Goal: Find contact information: Obtain details needed to contact an individual or organization

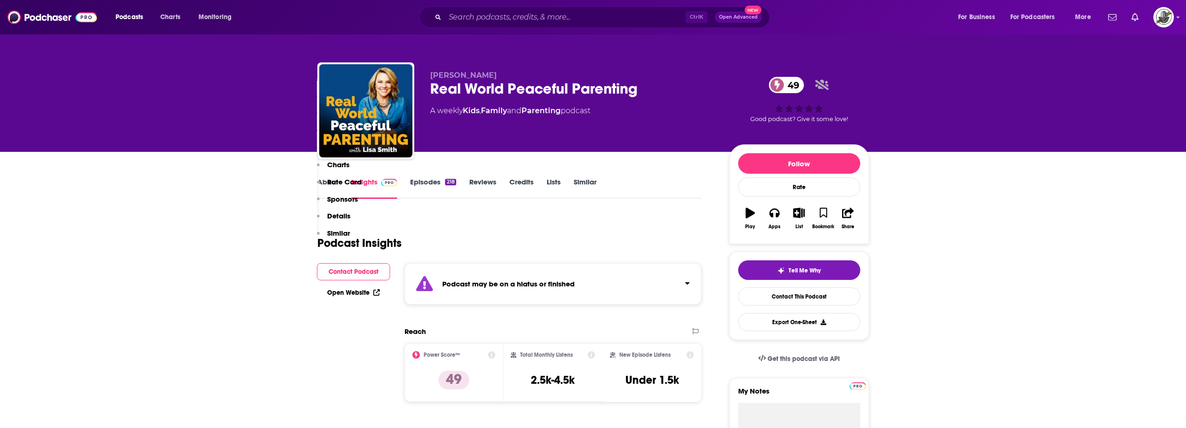
scroll to position [792, 0]
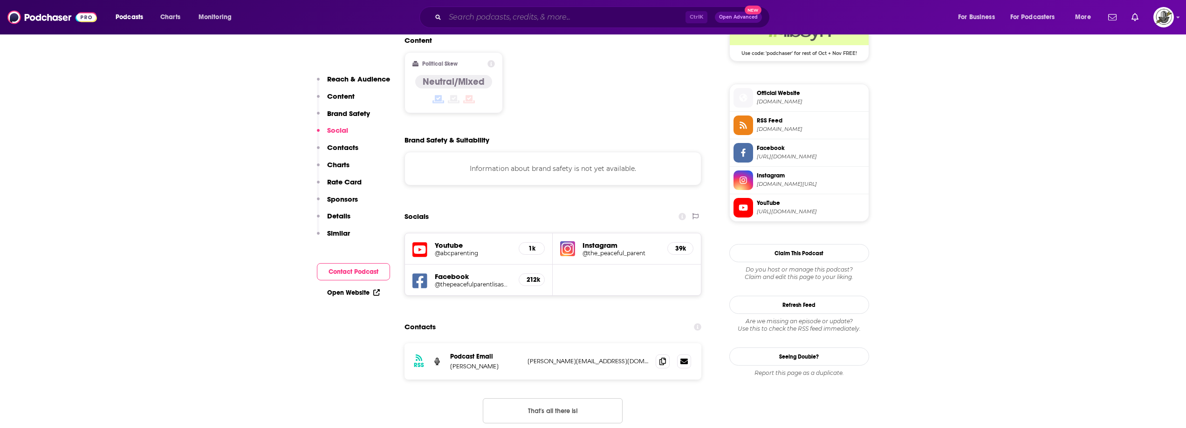
paste input "Peace and Parenting: How to Parent without Punishments"
type input "Peace and Parenting: How to Parent without Punishments"
click at [657, 14] on input "Peace and Parenting: How to Parent without Punishments" at bounding box center [565, 17] width 240 height 15
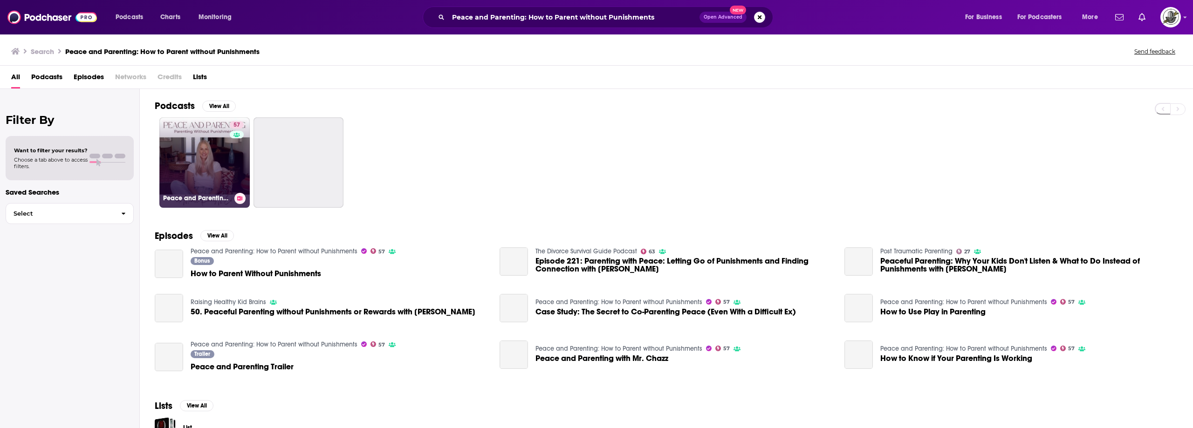
click at [210, 165] on link "57 Peace and Parenting: How to Parent without Punishments" at bounding box center [204, 162] width 90 height 90
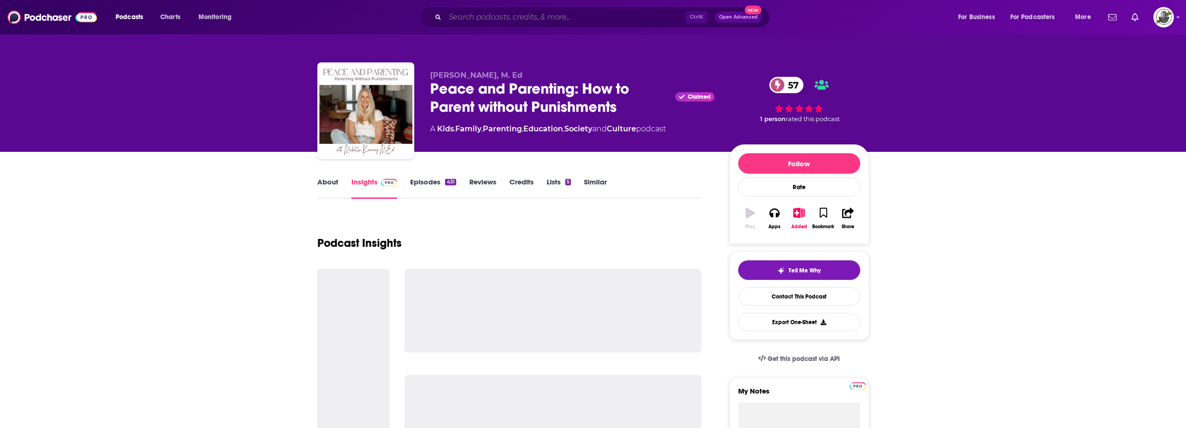
click at [563, 21] on input "Search podcasts, credits, & more..." at bounding box center [565, 17] width 240 height 15
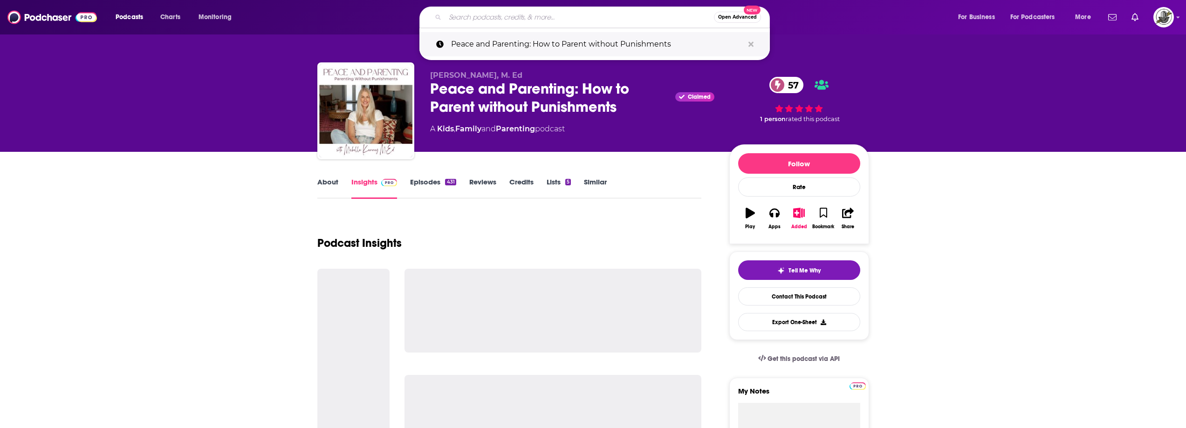
click at [756, 42] on button "Search podcasts, credits, & more..." at bounding box center [751, 44] width 14 height 17
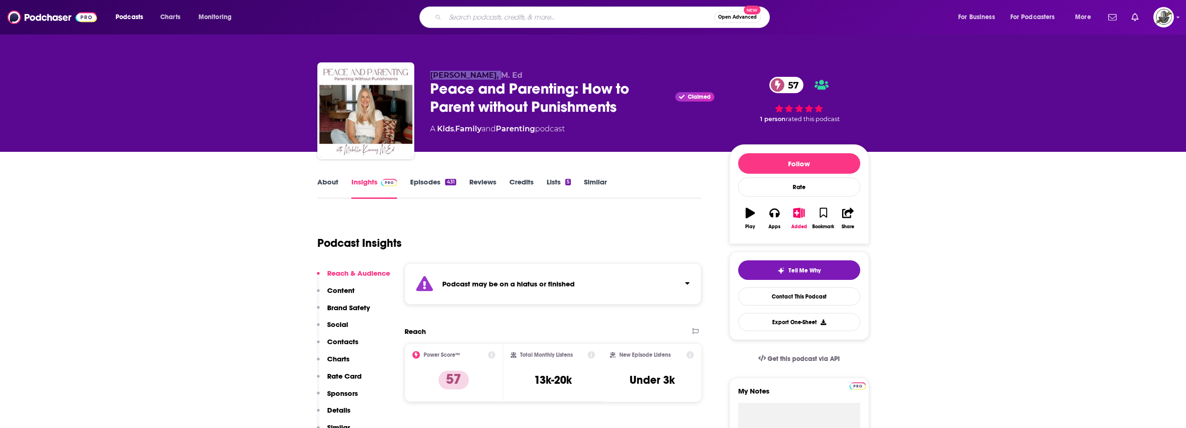
drag, startPoint x: 431, startPoint y: 79, endPoint x: 494, endPoint y: 76, distance: 63.0
click at [494, 76] on span "[PERSON_NAME], M. Ed" at bounding box center [476, 75] width 92 height 9
copy span "[PERSON_NAME]"
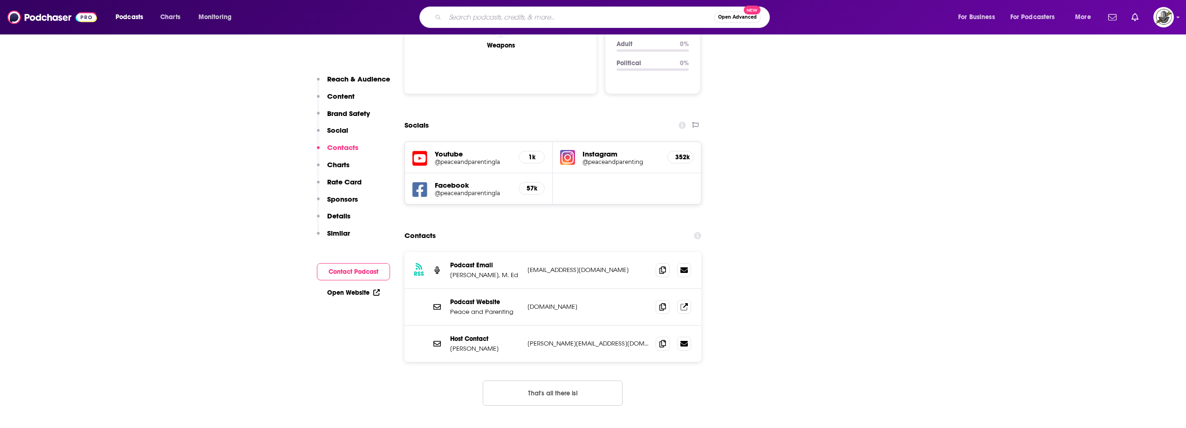
scroll to position [1119, 0]
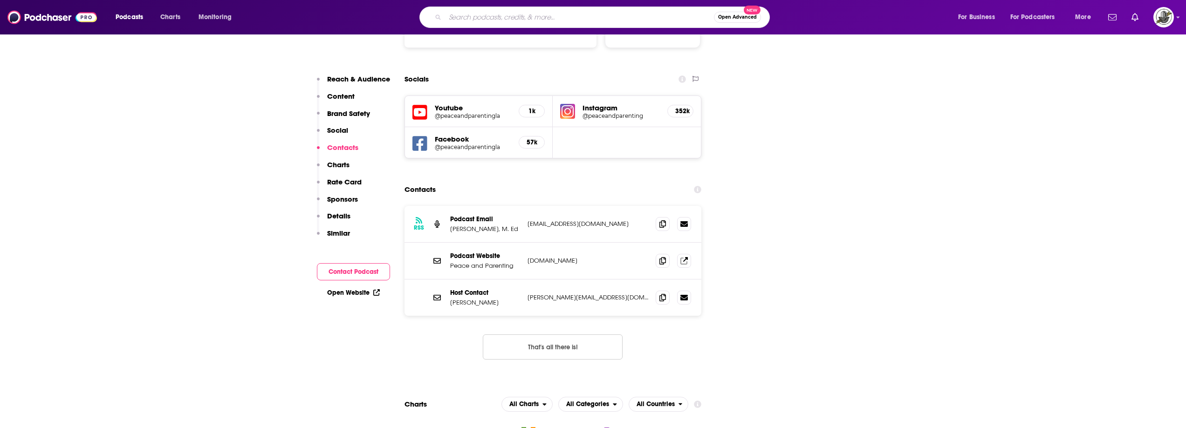
drag, startPoint x: 528, startPoint y: 179, endPoint x: 645, endPoint y: 183, distance: 117.5
click at [645, 206] on div "RSS Podcast Email Michelle Kenney, M. Ed peaceandparentingpodcast@gmail.com pea…" at bounding box center [553, 224] width 297 height 37
copy p "[EMAIL_ADDRESS][DOMAIN_NAME]"
click at [560, 280] on div "Host Contact Michelle Kenney michelle@peaceandparentingla.com michelle@peaceand…" at bounding box center [553, 298] width 297 height 36
drag, startPoint x: 610, startPoint y: 252, endPoint x: 549, endPoint y: 252, distance: 61.5
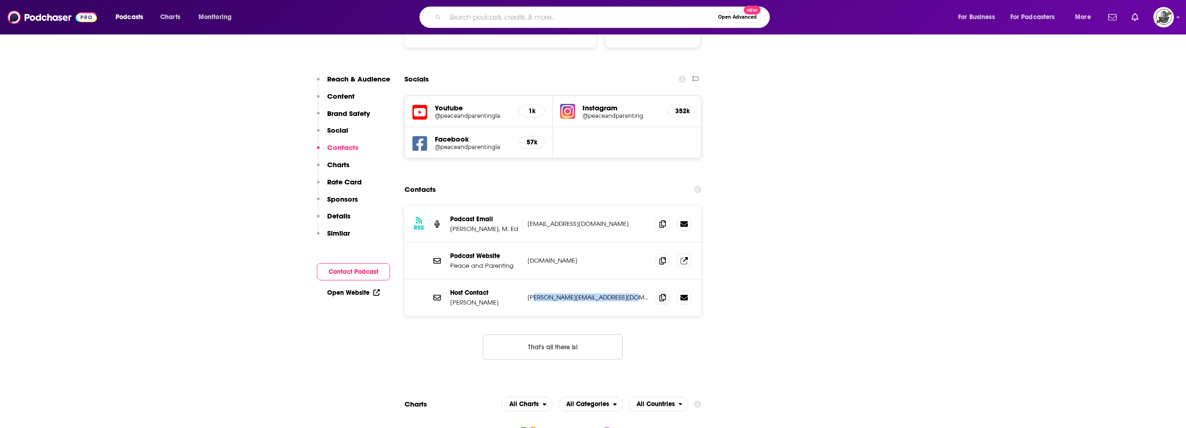
click at [630, 294] on p "[PERSON_NAME][EMAIL_ADDRESS][DOMAIN_NAME]" at bounding box center [588, 298] width 121 height 8
click at [549, 294] on p "[PERSON_NAME][EMAIL_ADDRESS][DOMAIN_NAME]" at bounding box center [588, 298] width 121 height 8
drag, startPoint x: 527, startPoint y: 252, endPoint x: 636, endPoint y: 253, distance: 108.6
click at [636, 294] on p "[PERSON_NAME][EMAIL_ADDRESS][DOMAIN_NAME]" at bounding box center [588, 298] width 121 height 8
copy p "[PERSON_NAME][EMAIL_ADDRESS][DOMAIN_NAME]"
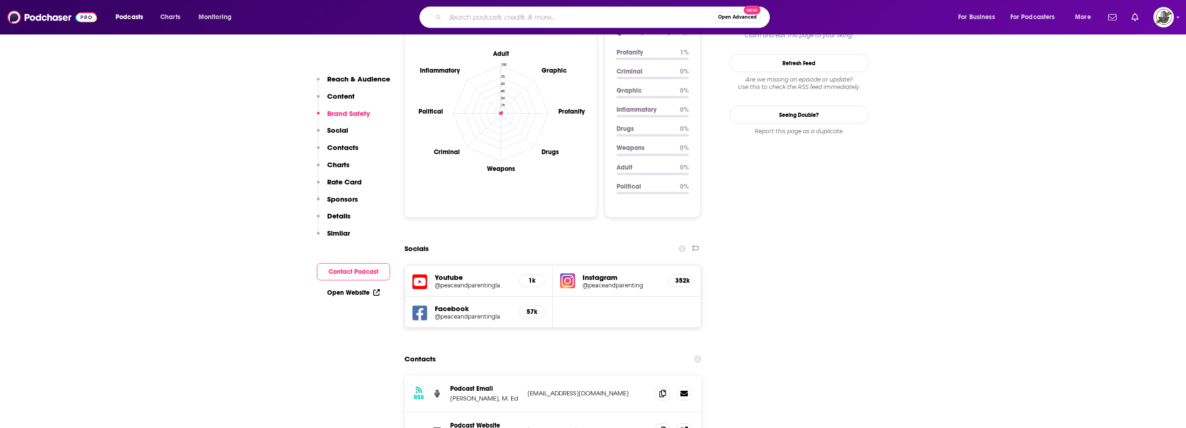
scroll to position [1165, 0]
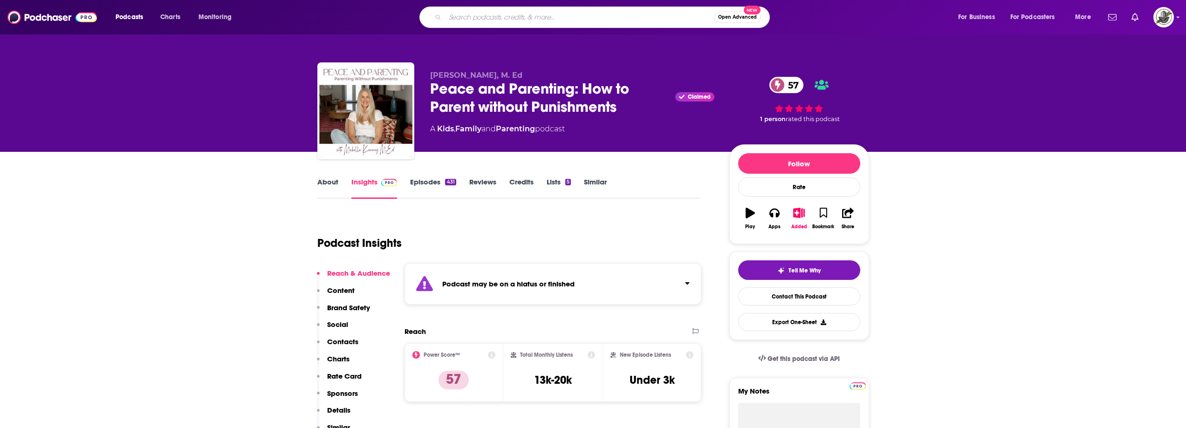
click at [538, 14] on input "Search podcasts, credits, & more..." at bounding box center [579, 17] width 269 height 15
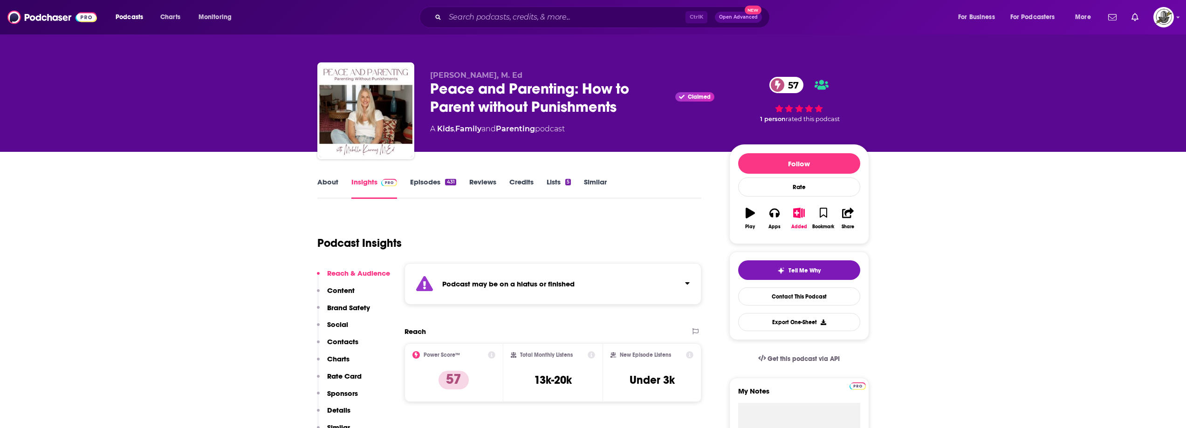
click at [544, 9] on div "Ctrl K Open Advanced New" at bounding box center [594, 17] width 350 height 21
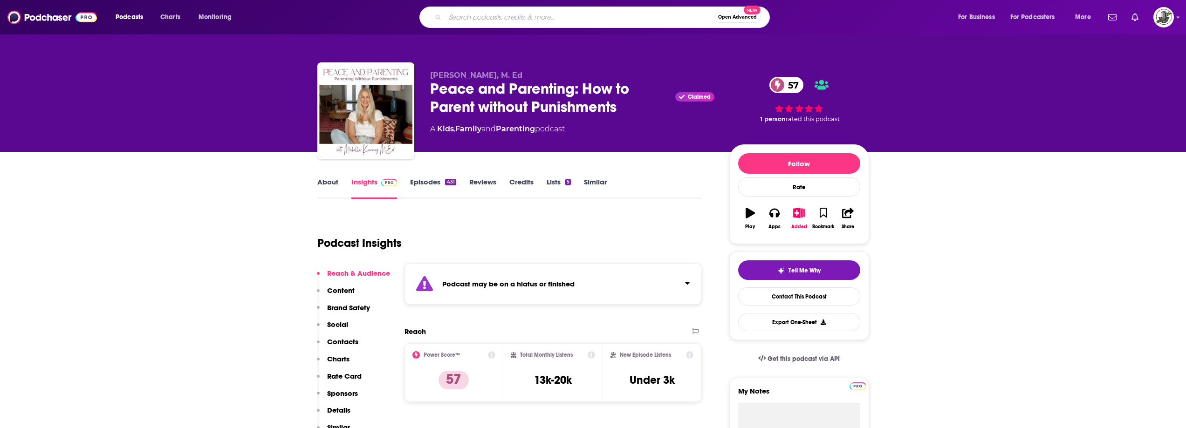
click at [540, 15] on input "Search podcasts, credits, & more..." at bounding box center [579, 17] width 269 height 15
paste input "Harmony in the Home"
type input "Harmony in the Home"
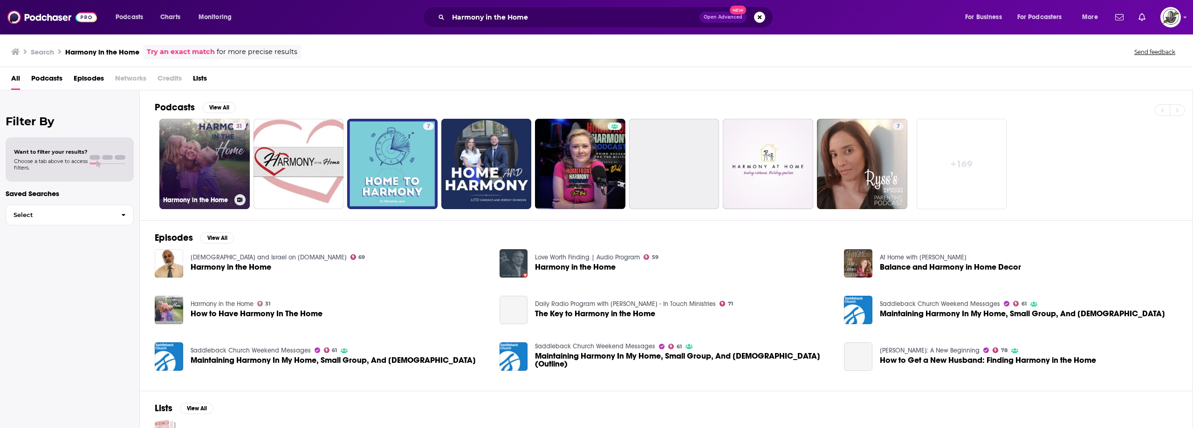
click at [233, 166] on div "31" at bounding box center [240, 159] width 14 height 72
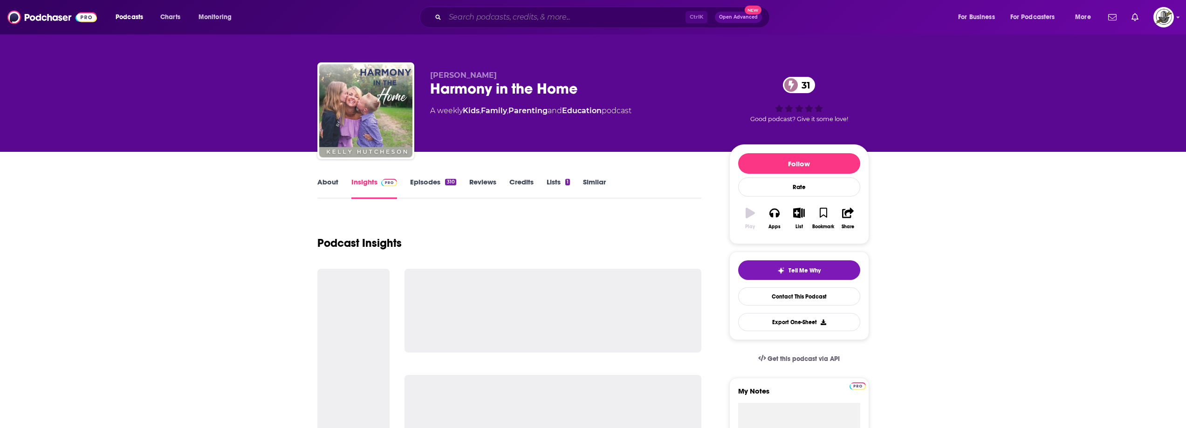
drag, startPoint x: 528, startPoint y: 22, endPoint x: 546, endPoint y: 24, distance: 18.3
click at [528, 22] on input "Search podcasts, credits, & more..." at bounding box center [565, 17] width 240 height 15
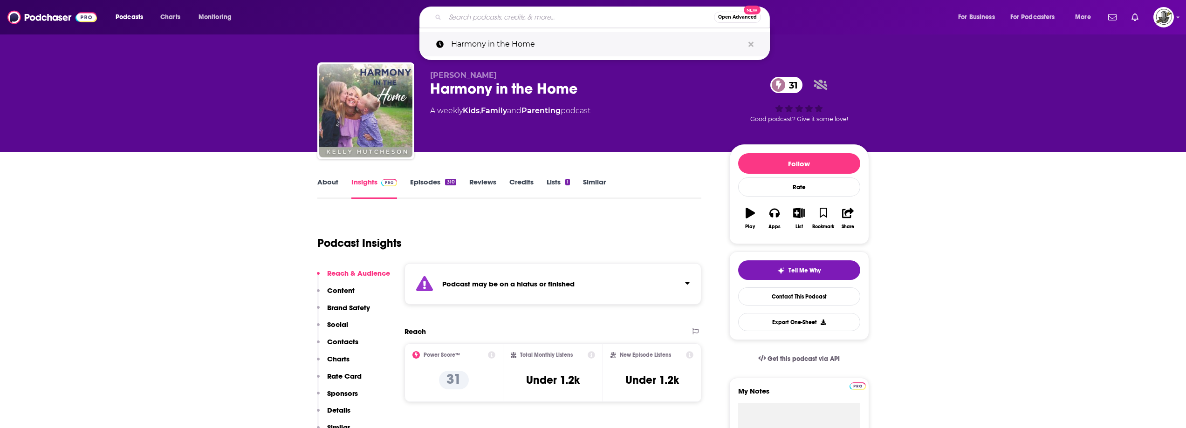
click at [750, 43] on icon "Search podcasts, credits, & more..." at bounding box center [751, 43] width 5 height 5
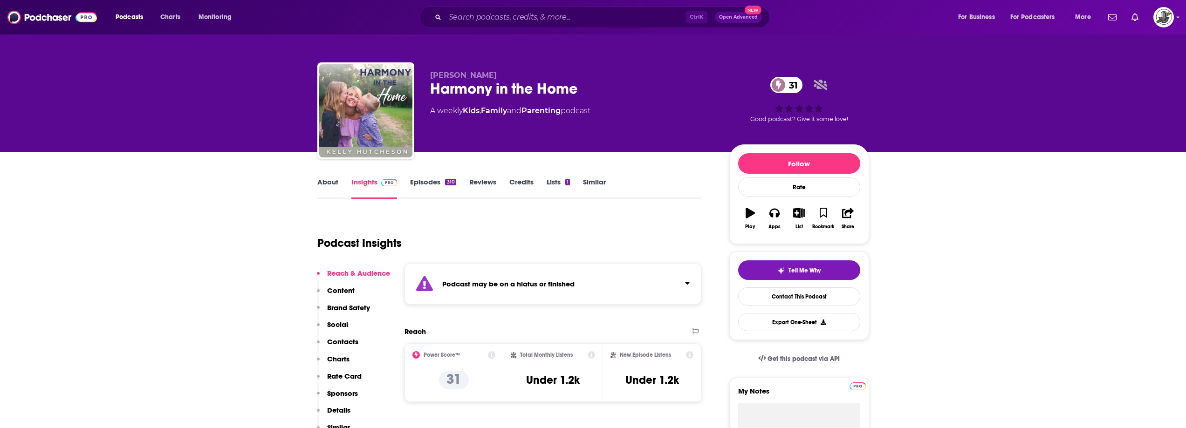
drag, startPoint x: 501, startPoint y: 79, endPoint x: 431, endPoint y: 77, distance: 69.9
click at [431, 77] on p "[PERSON_NAME]" at bounding box center [572, 75] width 284 height 9
copy span "[PERSON_NAME]"
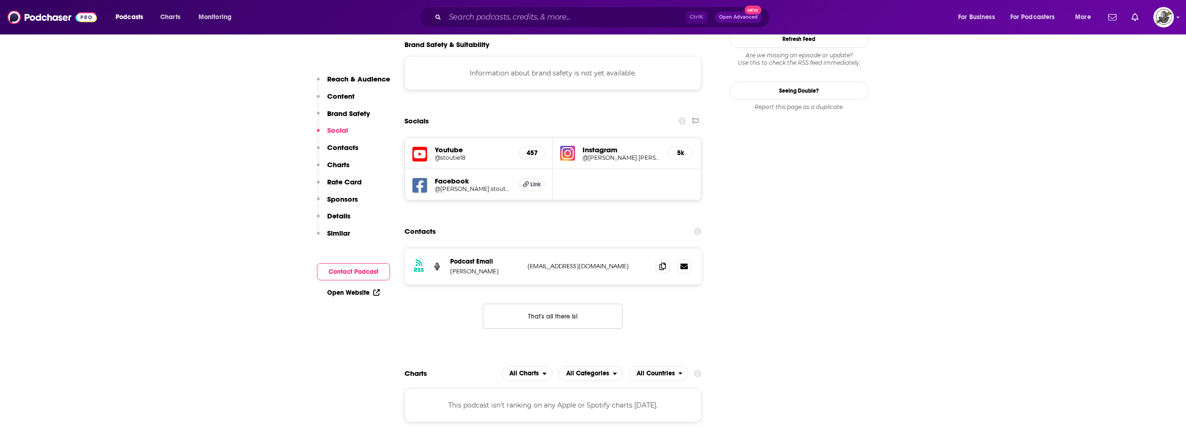
scroll to position [932, 0]
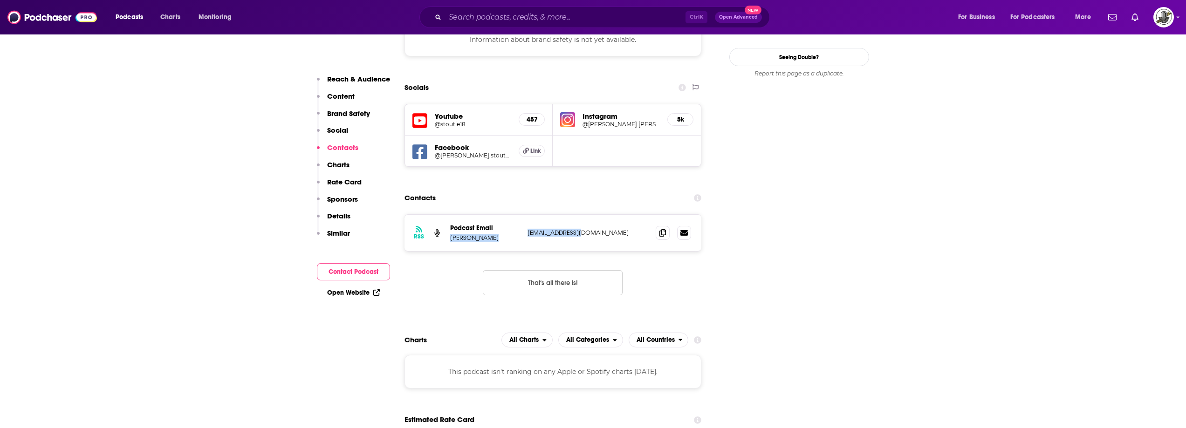
drag, startPoint x: 520, startPoint y: 184, endPoint x: 590, endPoint y: 187, distance: 69.5
click at [590, 215] on div "RSS Podcast Email [PERSON_NAME] [EMAIL_ADDRESS][DOMAIN_NAME] [EMAIL_ADDRESS][DO…" at bounding box center [553, 233] width 297 height 36
click at [556, 215] on div "RSS Podcast Email [PERSON_NAME] [EMAIL_ADDRESS][DOMAIN_NAME] [EMAIL_ADDRESS][DO…" at bounding box center [553, 233] width 297 height 36
drag, startPoint x: 528, startPoint y: 189, endPoint x: 577, endPoint y: 184, distance: 49.3
click at [577, 229] on p "[EMAIL_ADDRESS][DOMAIN_NAME]" at bounding box center [588, 233] width 121 height 8
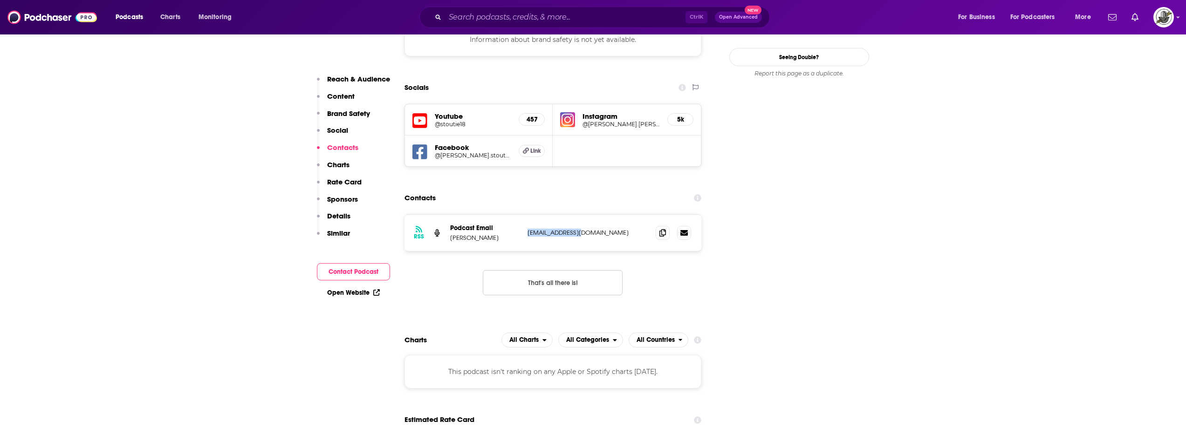
copy p "[EMAIL_ADDRESS][DOMAIN_NAME]"
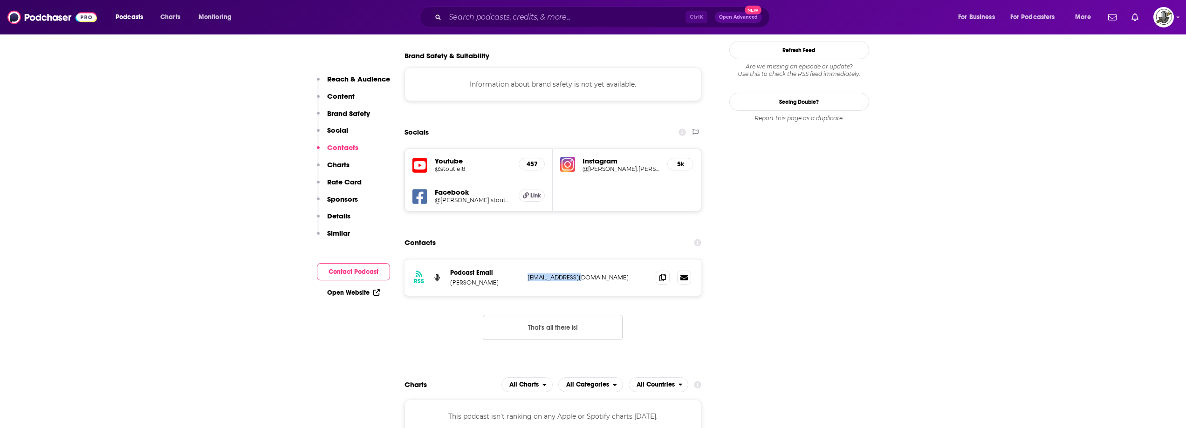
scroll to position [886, 0]
click at [619, 16] on input "Search podcasts, credits, & more..." at bounding box center [565, 17] width 240 height 15
paste input "The CPS Podcast"
type input "The CPS Podcast"
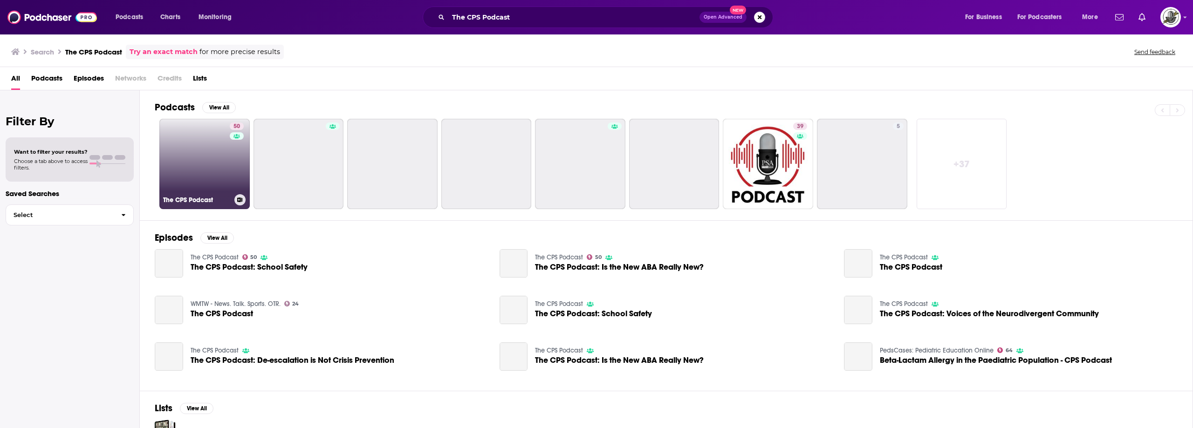
click at [240, 149] on div "50" at bounding box center [238, 159] width 16 height 72
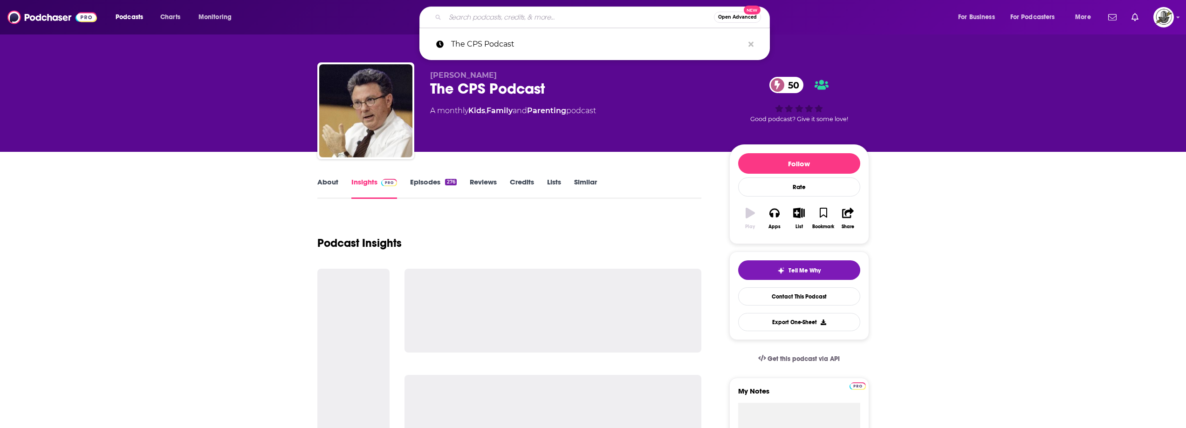
click at [539, 17] on input "Search podcasts, credits, & more..." at bounding box center [579, 17] width 269 height 15
click at [752, 41] on icon "Search podcasts, credits, & more..." at bounding box center [751, 44] width 5 height 7
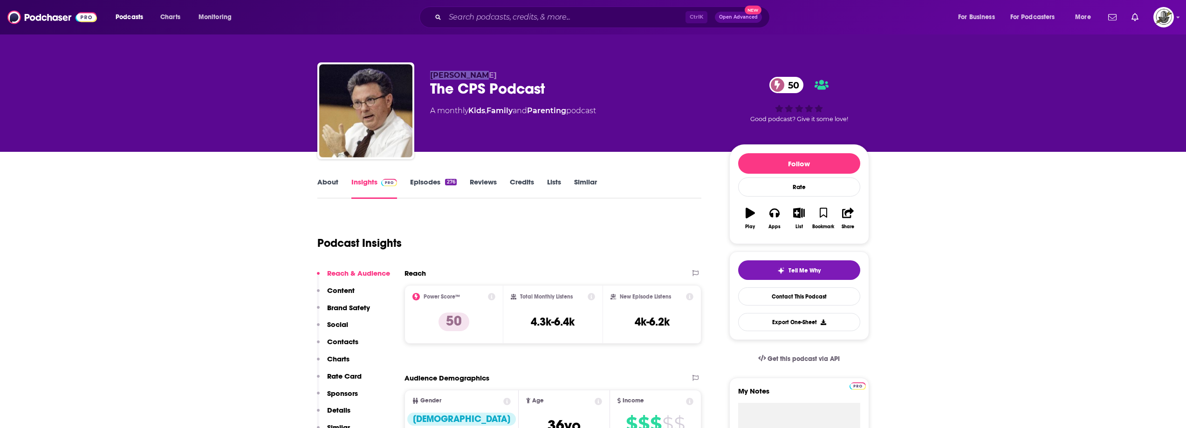
drag, startPoint x: 481, startPoint y: 71, endPoint x: 431, endPoint y: 72, distance: 49.9
click at [431, 72] on p "[PERSON_NAME]" at bounding box center [572, 75] width 284 height 9
copy span "[PERSON_NAME]"
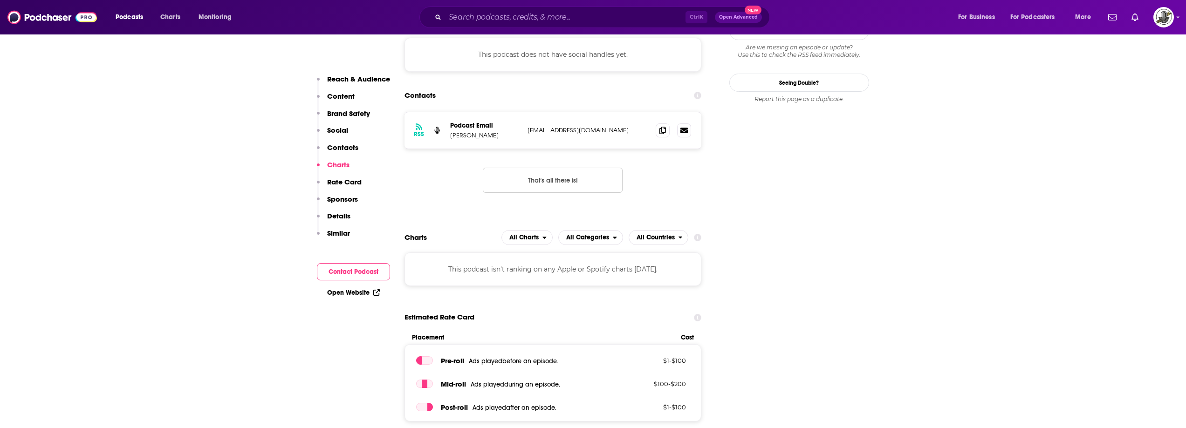
scroll to position [792, 0]
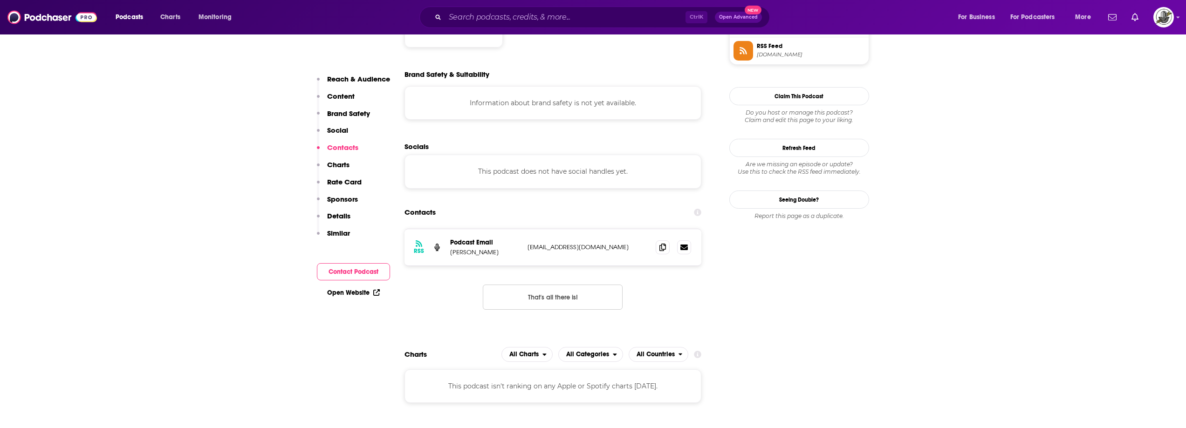
drag, startPoint x: 526, startPoint y: 205, endPoint x: 633, endPoint y: 209, distance: 107.3
click at [633, 229] on div "RSS Podcast Email [PERSON_NAME] [EMAIL_ADDRESS][DOMAIN_NAME] [EMAIL_ADDRESS][DO…" at bounding box center [553, 247] width 297 height 36
copy p "[EMAIL_ADDRESS][DOMAIN_NAME]"
click at [474, 27] on div "Ctrl K Open Advanced New" at bounding box center [594, 17] width 350 height 21
paste input "Pathways to Family Wellness"
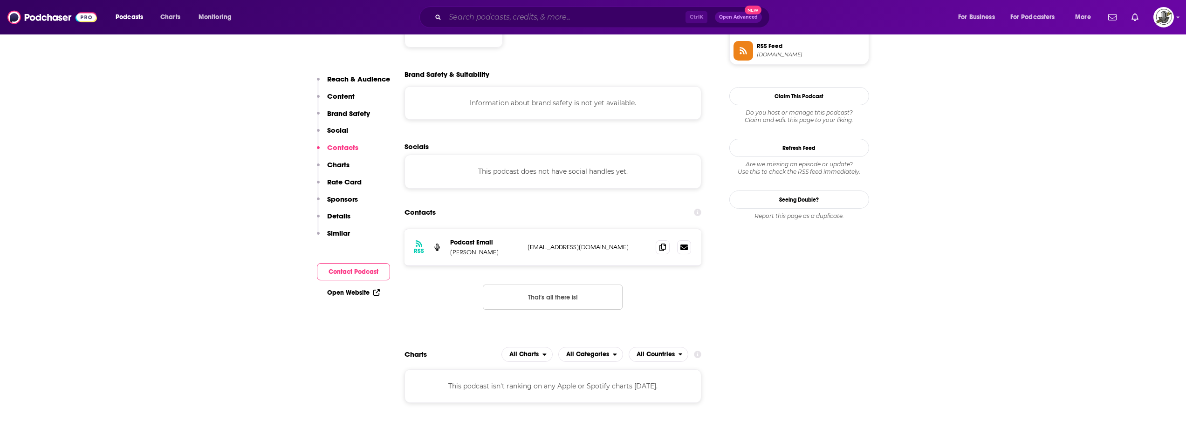
type input "Pathways to Family Wellness"
click at [481, 21] on input "Pathways to Family Wellness" at bounding box center [565, 17] width 240 height 15
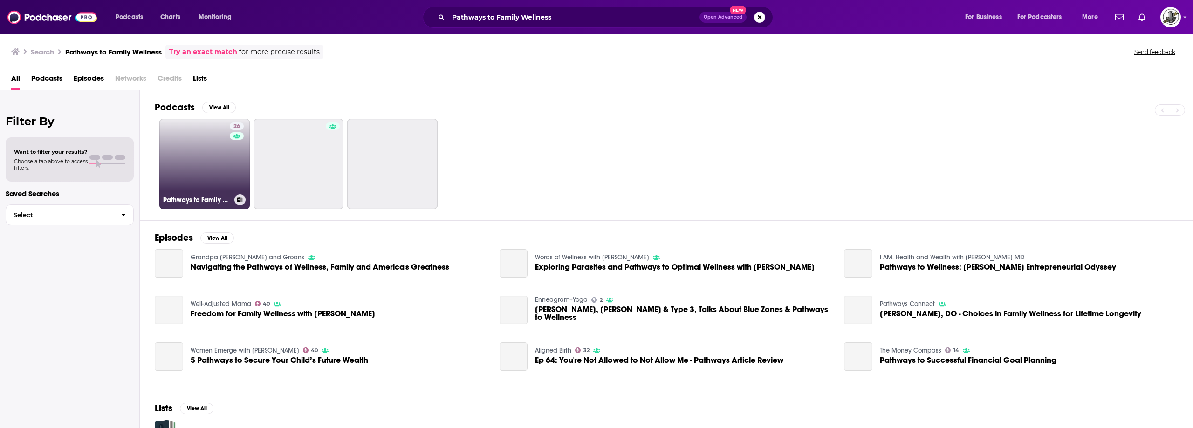
click at [193, 146] on link "26 Pathways to Family Wellness" at bounding box center [204, 164] width 90 height 90
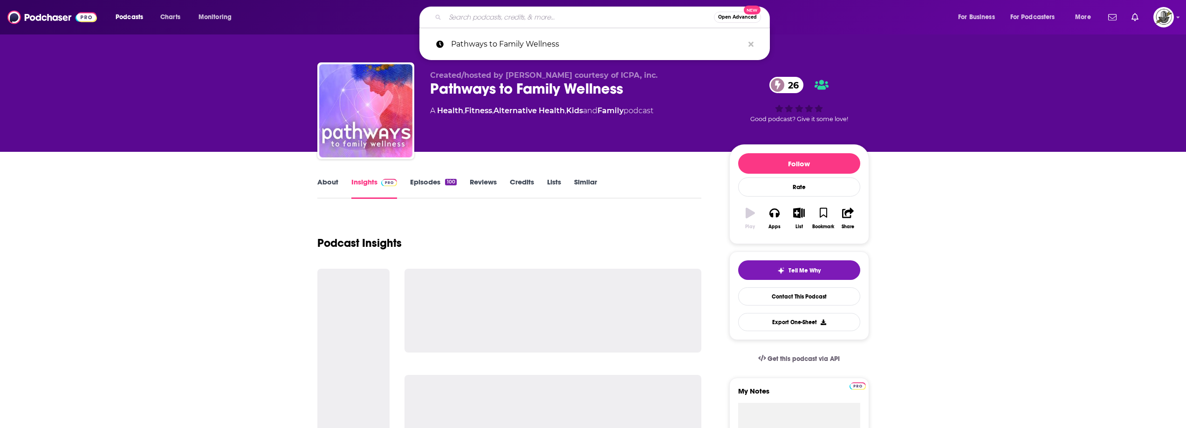
click at [567, 15] on input "Search podcasts, credits, & more..." at bounding box center [579, 17] width 269 height 15
click at [753, 42] on icon "Search podcasts, credits, & more..." at bounding box center [751, 43] width 5 height 5
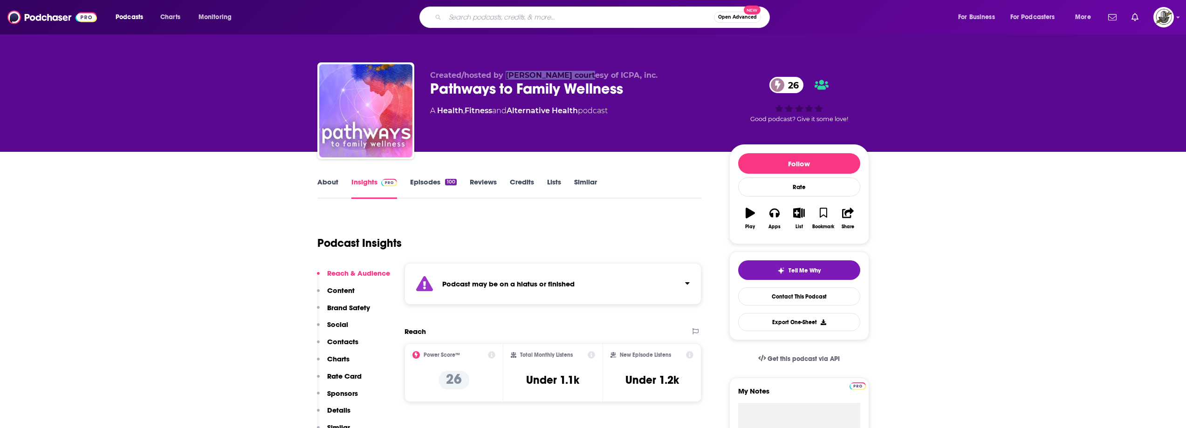
drag, startPoint x: 507, startPoint y: 75, endPoint x: 582, endPoint y: 73, distance: 75.5
click at [582, 73] on span "Created/hosted by [PERSON_NAME] courtesy of ICPA, inc." at bounding box center [543, 75] width 227 height 9
copy span "[PERSON_NAME]"
click at [617, 217] on div "Podcast Insights" at bounding box center [505, 238] width 377 height 48
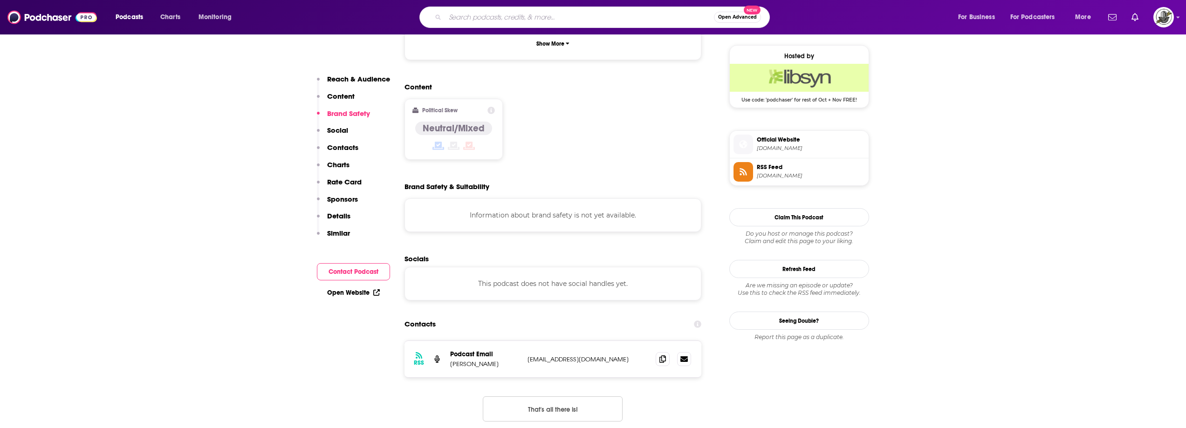
scroll to position [792, 0]
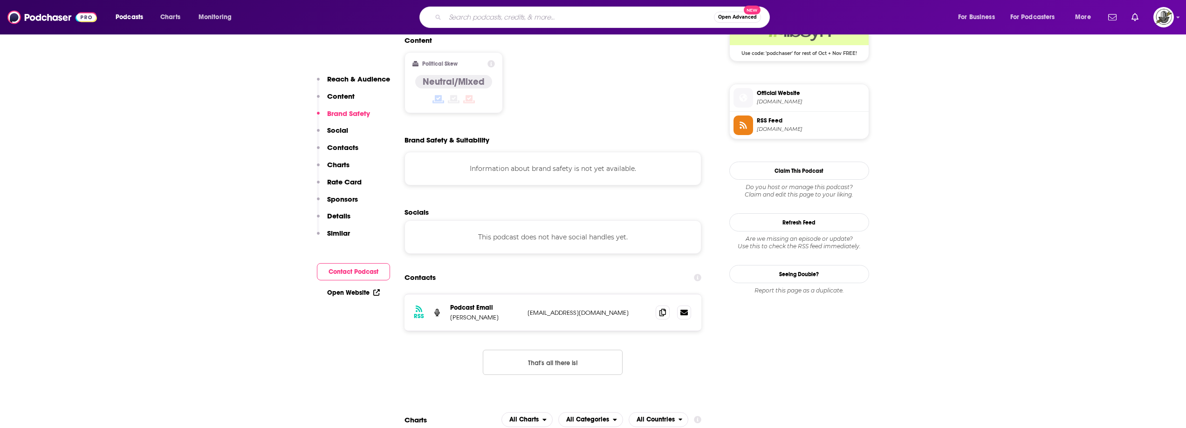
drag, startPoint x: 523, startPoint y: 283, endPoint x: 623, endPoint y: 282, distance: 99.7
click at [623, 295] on div "RSS Podcast Email [PERSON_NAME] [EMAIL_ADDRESS][DOMAIN_NAME] [EMAIL_ADDRESS][DO…" at bounding box center [553, 313] width 297 height 36
copy div "[EMAIL_ADDRESS][DOMAIN_NAME]"
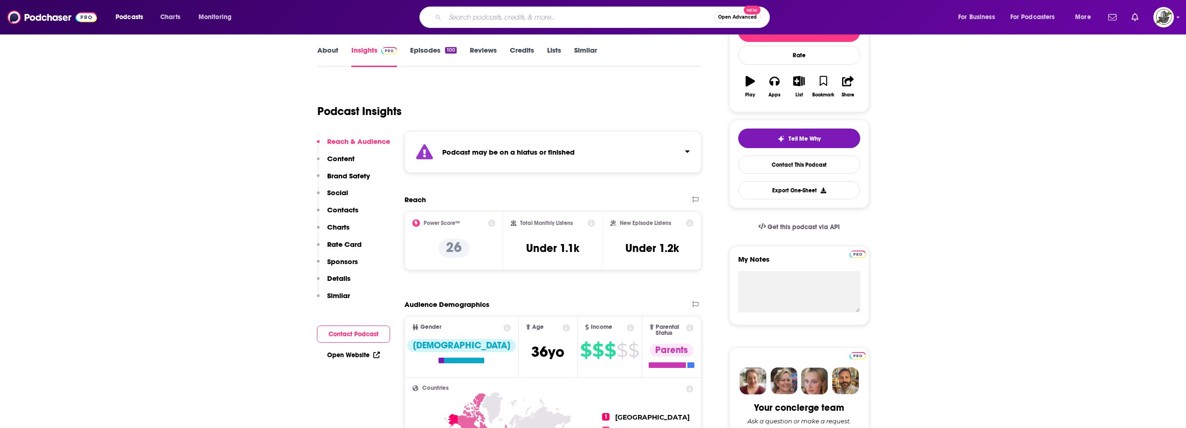
scroll to position [0, 0]
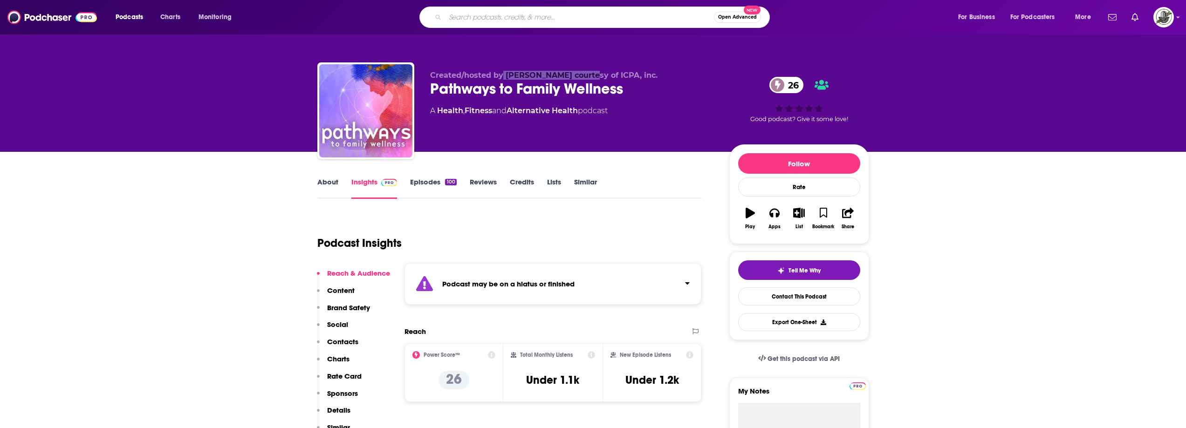
drag, startPoint x: 506, startPoint y: 74, endPoint x: 586, endPoint y: 79, distance: 80.3
click at [586, 79] on span "Created/hosted by [PERSON_NAME] courtesy of ICPA, inc." at bounding box center [543, 75] width 227 height 9
copy span "[PERSON_NAME]"
click at [575, 14] on input "Search podcasts, credits, & more..." at bounding box center [579, 17] width 269 height 15
paste input "The Parenting Coach Podcast"
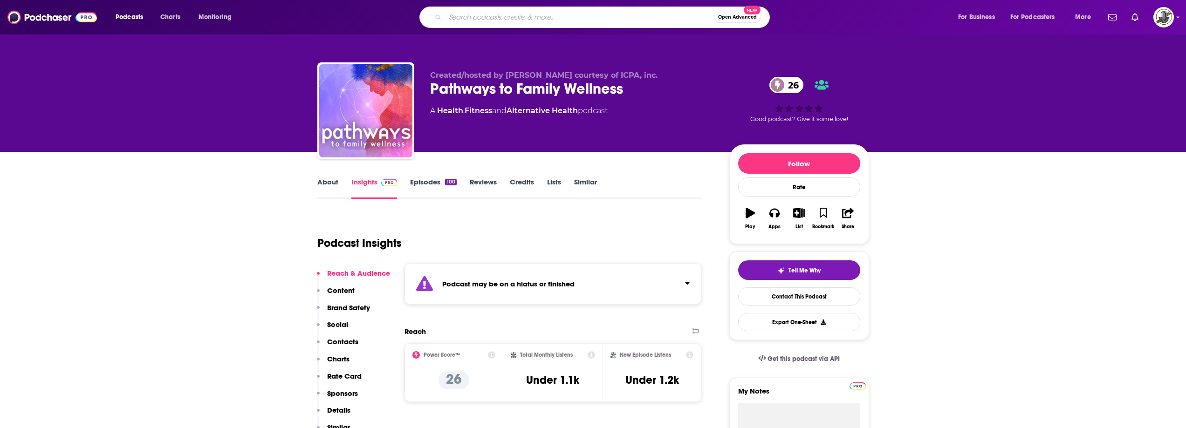
type input "The Parenting Coach Podcast"
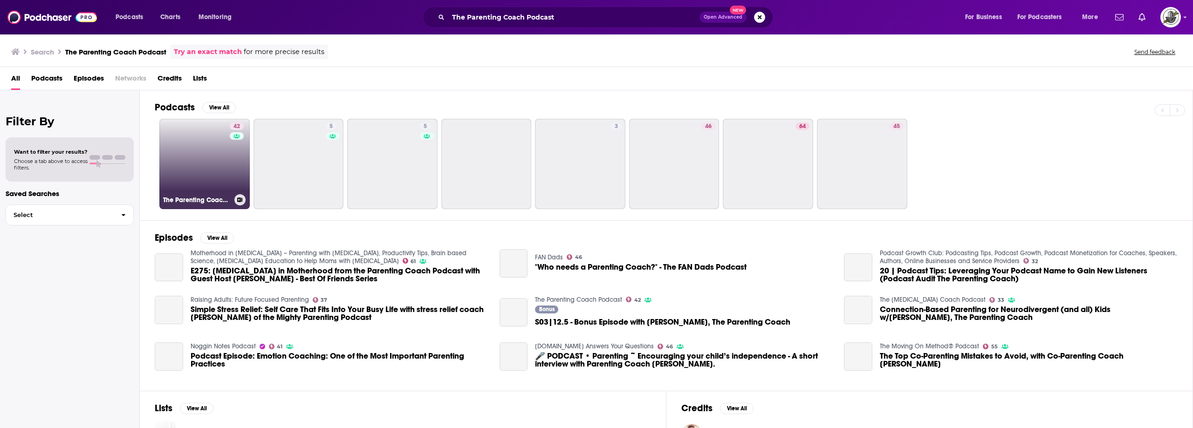
click at [239, 162] on div "42" at bounding box center [238, 159] width 16 height 72
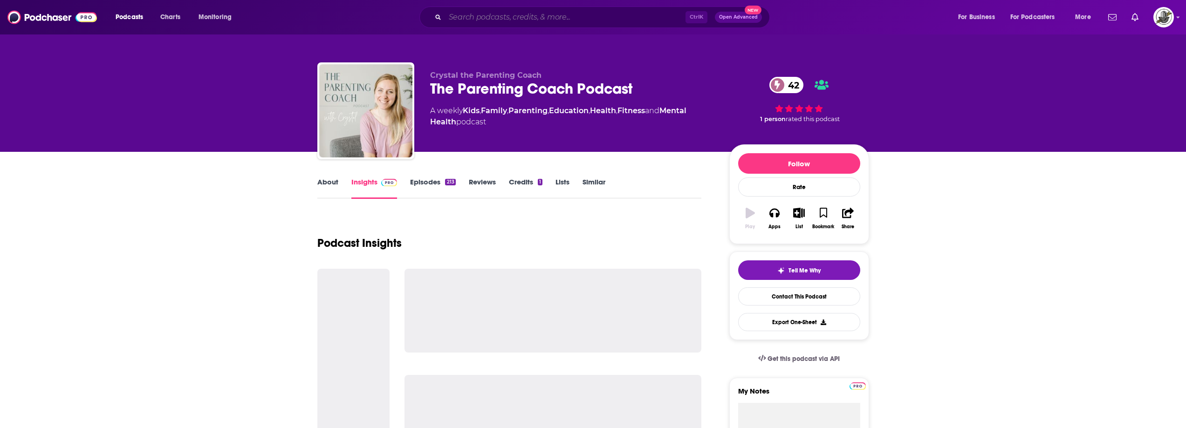
click at [541, 20] on input "Search podcasts, credits, & more..." at bounding box center [565, 17] width 240 height 15
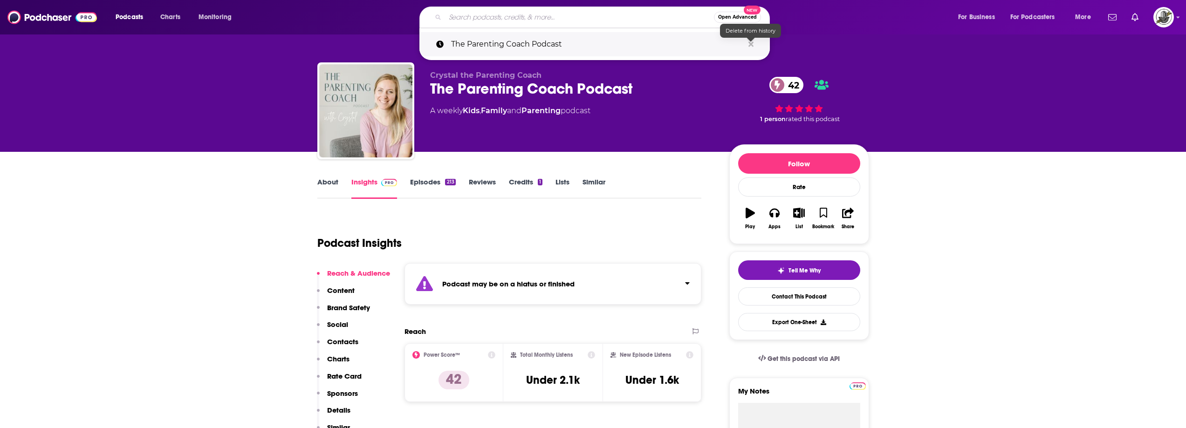
click at [753, 43] on icon "Search podcasts, credits, & more..." at bounding box center [751, 44] width 5 height 7
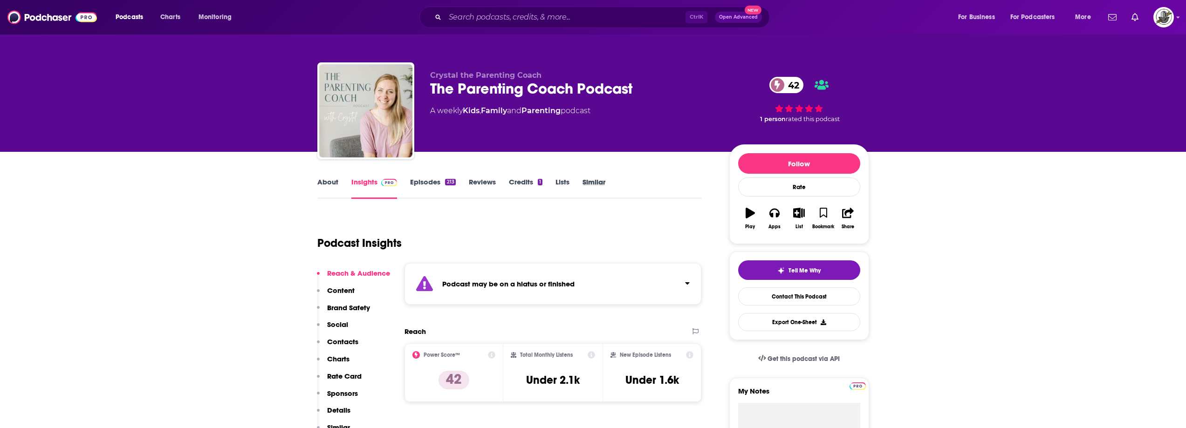
click at [611, 187] on div "Similar" at bounding box center [601, 188] width 36 height 21
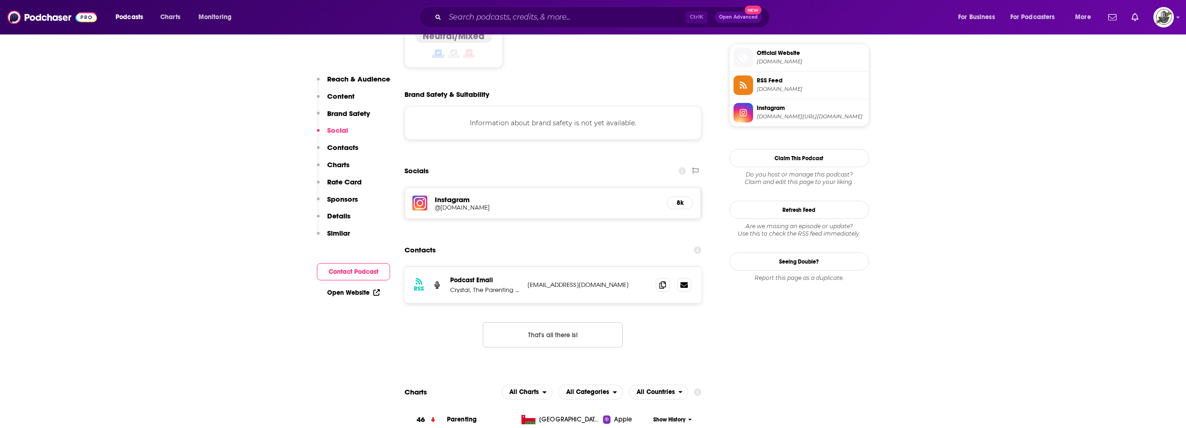
scroll to position [839, 0]
drag, startPoint x: 541, startPoint y: 248, endPoint x: 613, endPoint y: 249, distance: 72.3
click at [613, 280] on p "[EMAIL_ADDRESS][DOMAIN_NAME]" at bounding box center [588, 284] width 121 height 8
copy p "[EMAIL_ADDRESS][DOMAIN_NAME]"
click at [612, 187] on div "Instagram @[DOMAIN_NAME] 8k" at bounding box center [553, 202] width 296 height 31
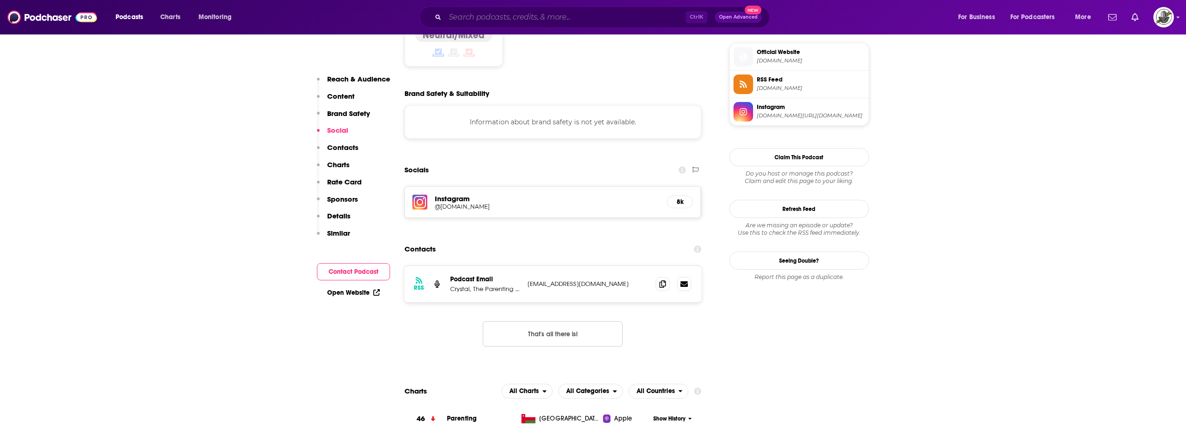
click at [667, 15] on input "Search podcasts, credits, & more..." at bounding box center [565, 17] width 240 height 15
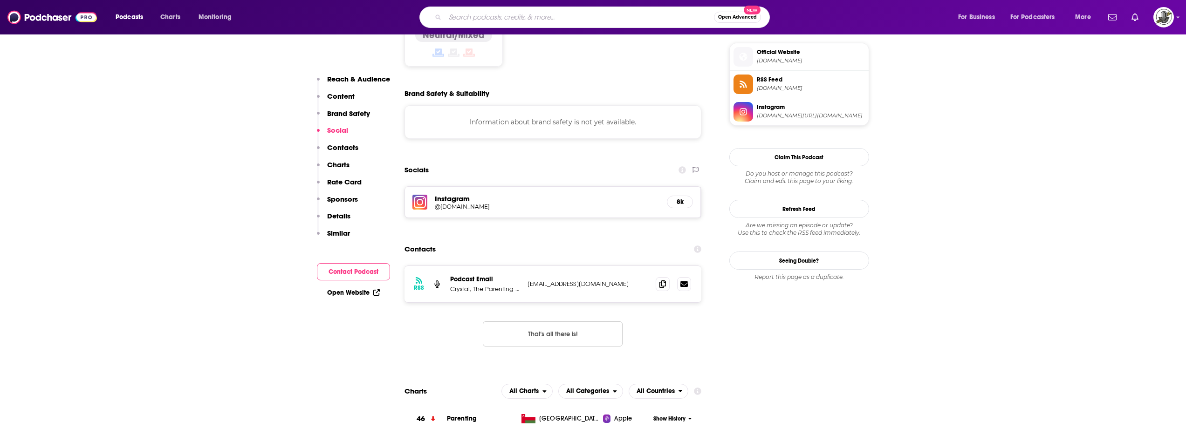
paste input "Braving the Mountain"
type input "Braving the Mountain"
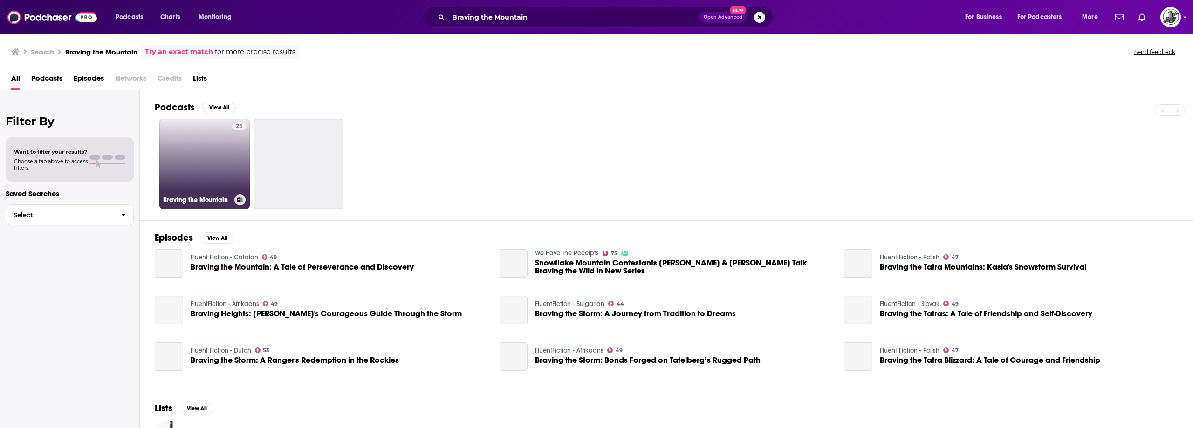
click at [233, 163] on div "25" at bounding box center [239, 159] width 14 height 72
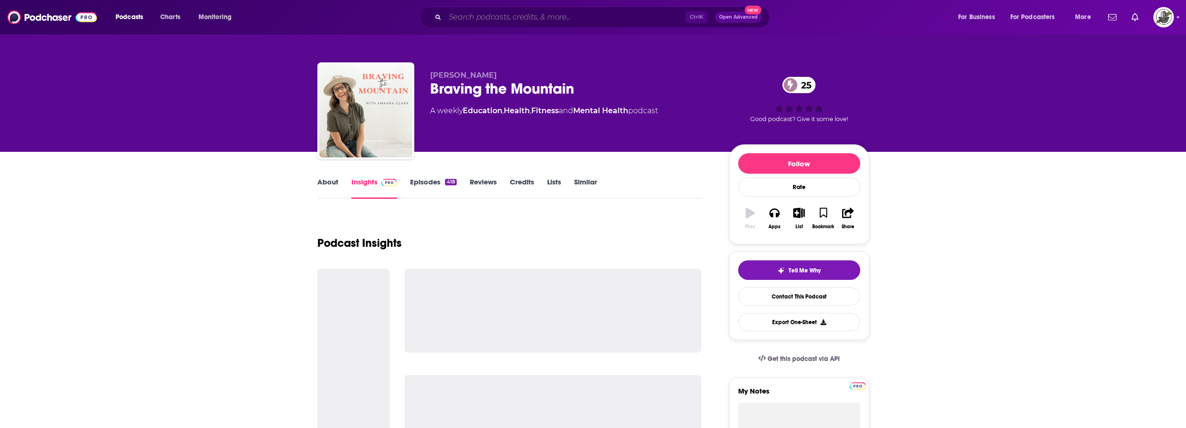
drag, startPoint x: 579, startPoint y: 17, endPoint x: 599, endPoint y: 21, distance: 21.0
click at [579, 17] on input "Search podcasts, credits, & more..." at bounding box center [565, 17] width 240 height 15
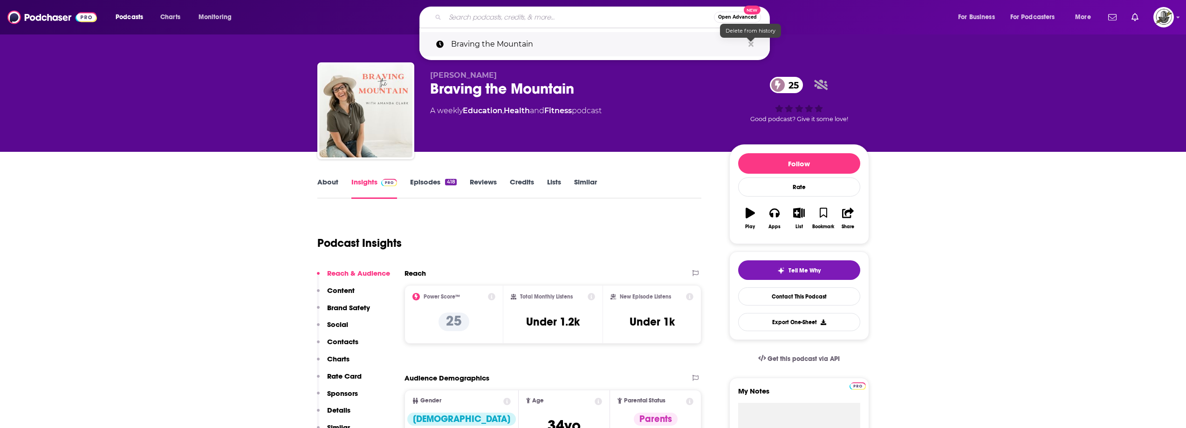
click at [751, 42] on icon "Search podcasts, credits, & more..." at bounding box center [751, 44] width 5 height 7
click at [628, 80] on div "Braving the Mountain 25" at bounding box center [572, 89] width 284 height 18
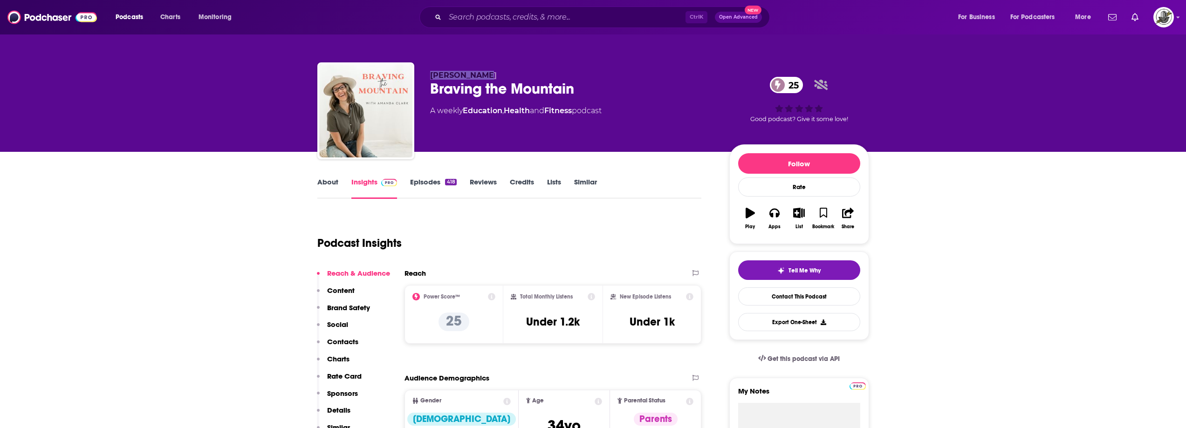
drag, startPoint x: 426, startPoint y: 76, endPoint x: 484, endPoint y: 75, distance: 57.8
click at [484, 75] on div "[PERSON_NAME] Braving the Mountain 25 A weekly Education , Health and Fitness p…" at bounding box center [593, 112] width 552 height 101
copy span "[PERSON_NAME]"
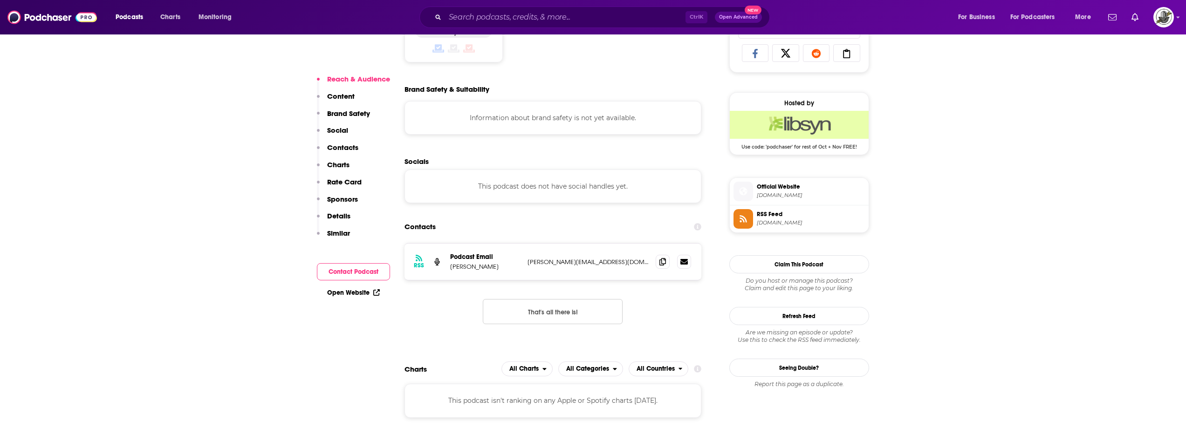
scroll to position [653, 0]
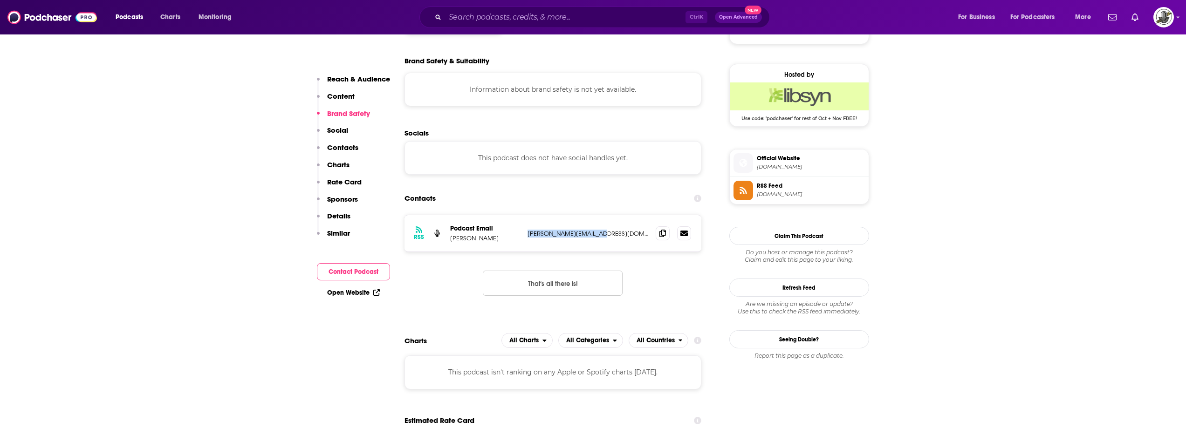
drag, startPoint x: 528, startPoint y: 236, endPoint x: 620, endPoint y: 236, distance: 91.8
click at [620, 236] on p "[PERSON_NAME][EMAIL_ADDRESS][DOMAIN_NAME]" at bounding box center [588, 234] width 121 height 8
copy p "[PERSON_NAME][EMAIL_ADDRESS][DOMAIN_NAME]"
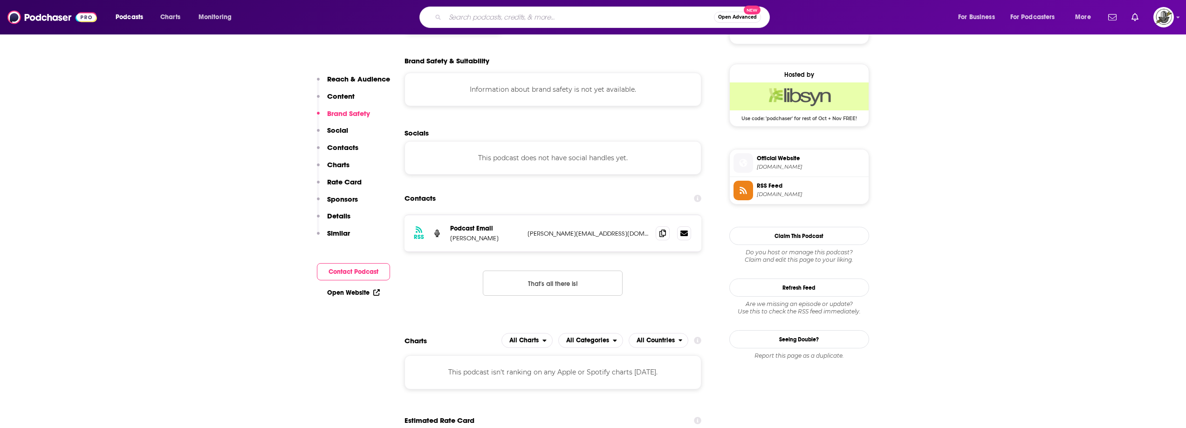
click at [572, 20] on input "Search podcasts, credits, & more..." at bounding box center [579, 17] width 269 height 15
paste input "The MAMA Method"
type input "The MAMA Method"
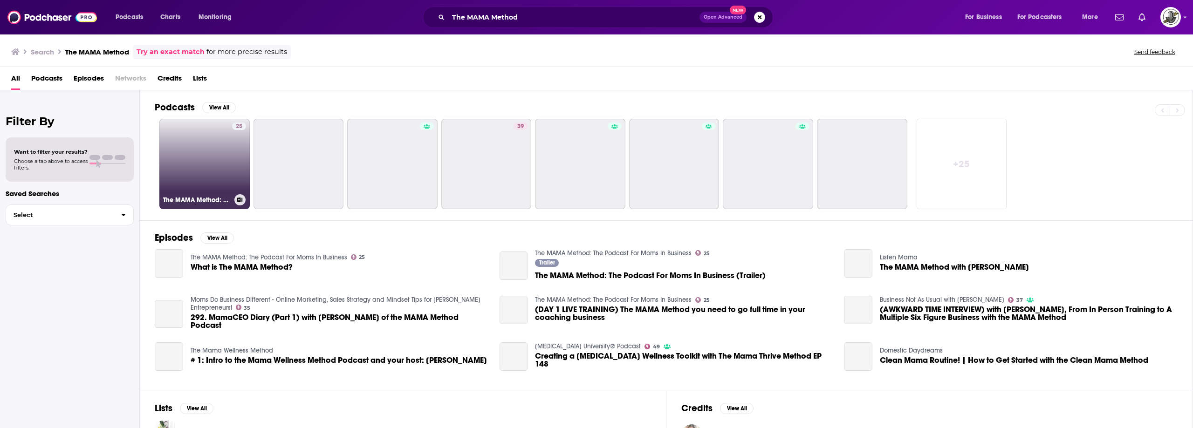
click at [228, 151] on link "25 The MAMA Method: The Podcast For Moms In Business" at bounding box center [204, 164] width 90 height 90
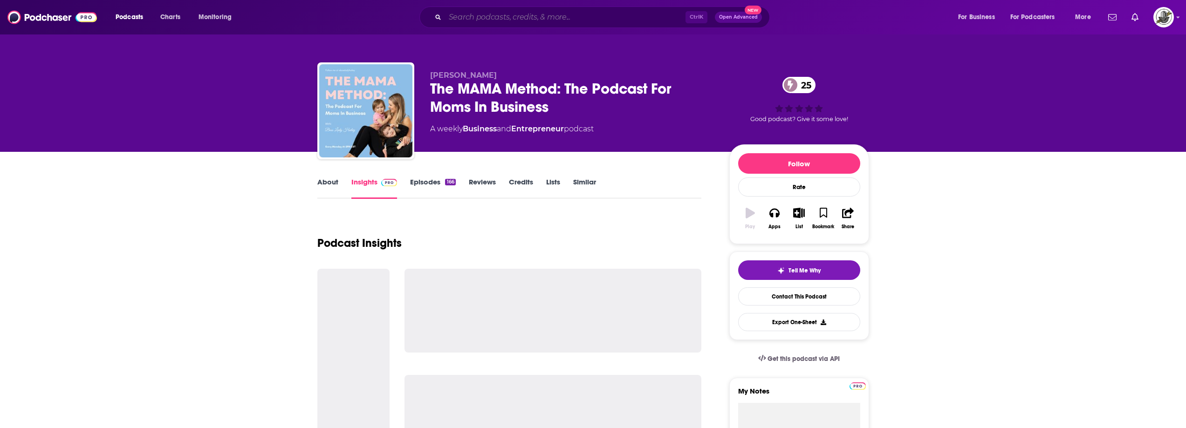
drag, startPoint x: 538, startPoint y: 20, endPoint x: 577, endPoint y: 27, distance: 39.9
click at [538, 20] on input "Search podcasts, credits, & more..." at bounding box center [565, 17] width 240 height 15
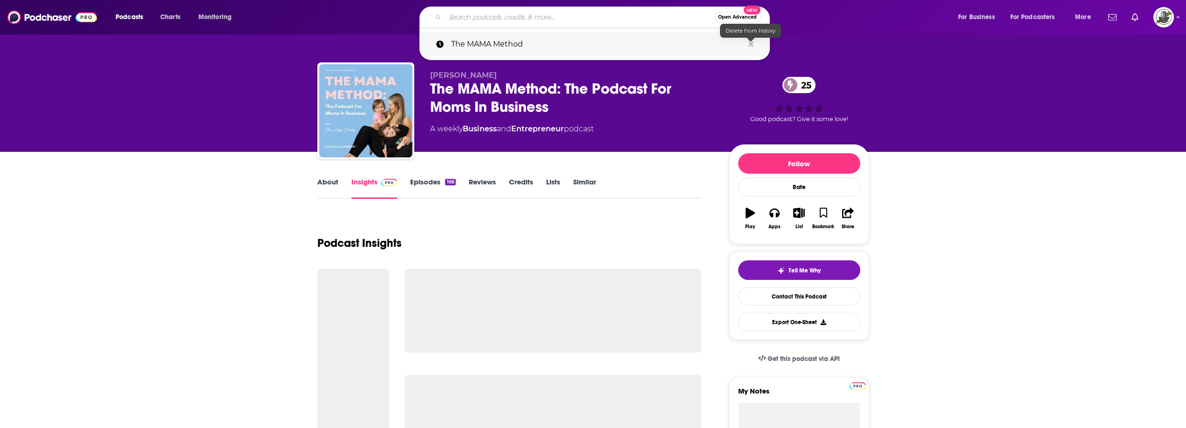
click at [751, 46] on icon "Search podcasts, credits, & more..." at bounding box center [751, 44] width 5 height 7
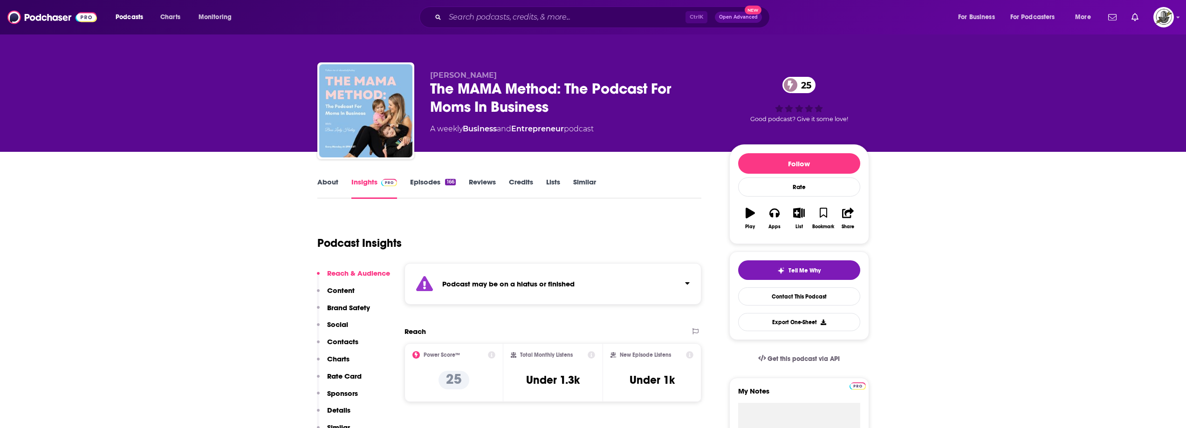
drag, startPoint x: 501, startPoint y: 72, endPoint x: 430, endPoint y: 73, distance: 71.3
click at [430, 73] on p "[PERSON_NAME]" at bounding box center [572, 75] width 284 height 9
click at [440, 83] on div "The MAMA Method: The Podcast For Moms In Business 25" at bounding box center [572, 98] width 284 height 36
drag, startPoint x: 430, startPoint y: 76, endPoint x: 559, endPoint y: 96, distance: 130.7
click at [559, 96] on div "[PERSON_NAME] The MAMA Method: The Podcast For Moms In Business 25 A weekly Bus…" at bounding box center [572, 108] width 284 height 75
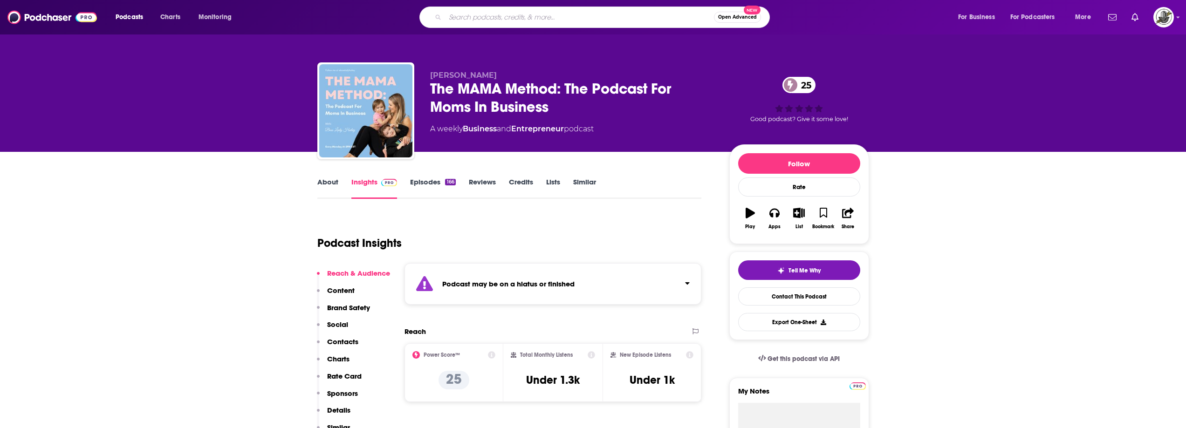
paste input "ReLaunch to a Rich Life"
click at [593, 18] on input "Search podcasts, credits, & more..." at bounding box center [579, 17] width 269 height 15
type input "ReLaunch to a Rich Life"
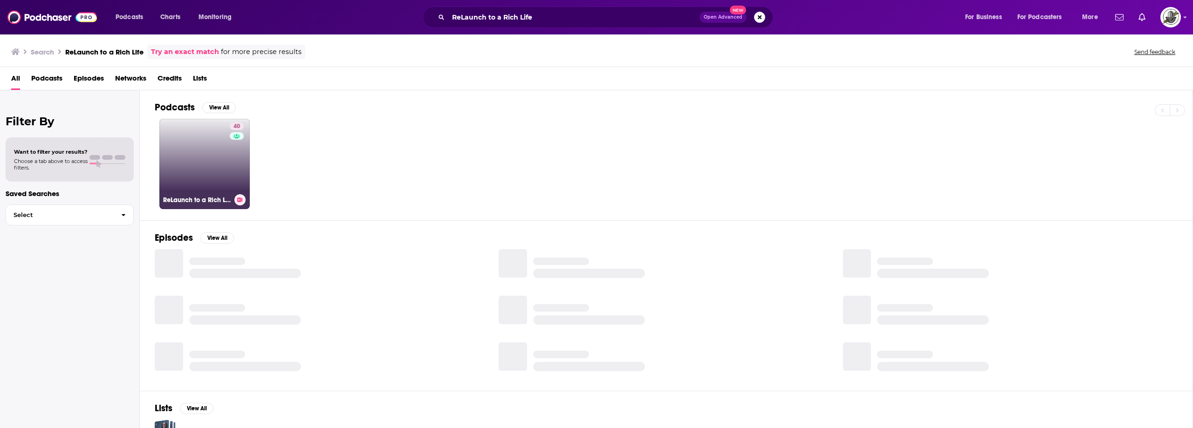
click at [238, 151] on div "40" at bounding box center [238, 159] width 16 height 72
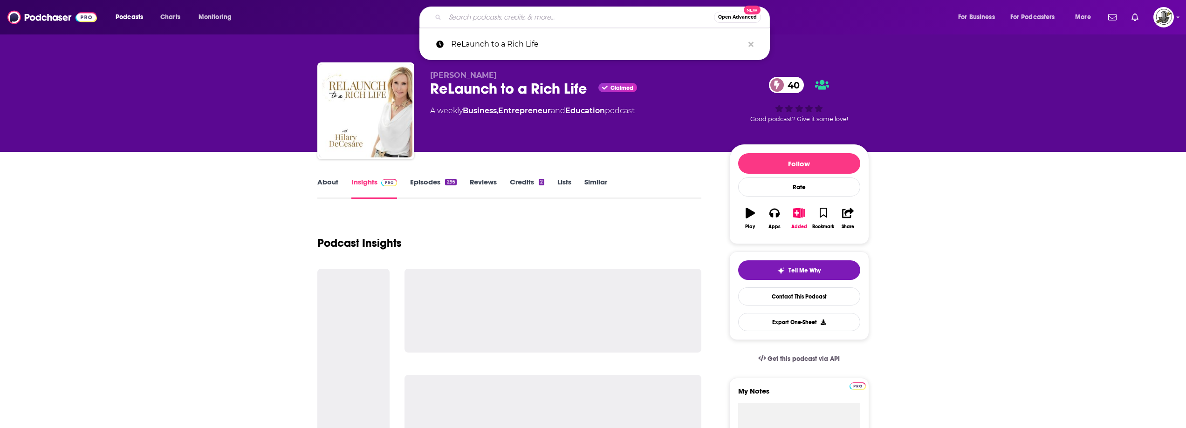
click at [585, 18] on input "Search podcasts, credits, & more..." at bounding box center [579, 17] width 269 height 15
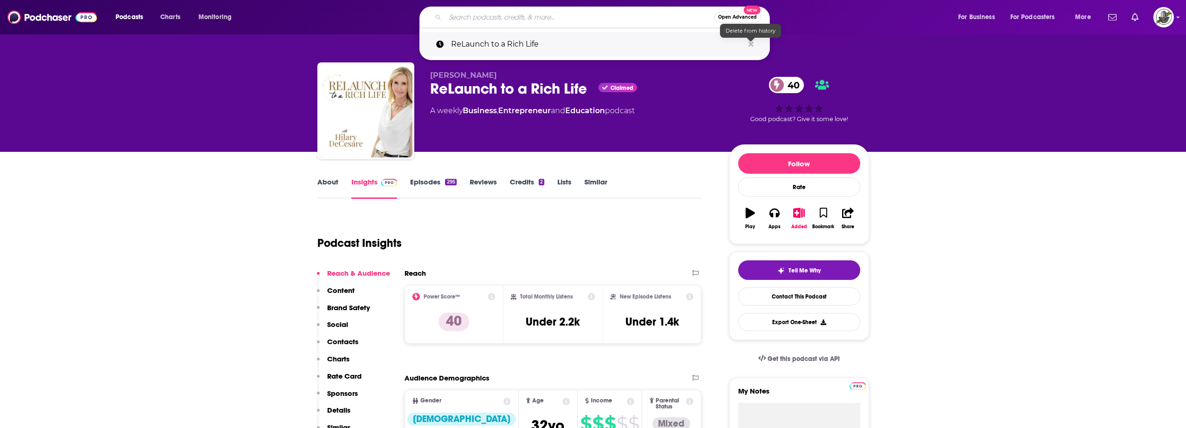
click at [753, 45] on icon "Search podcasts, credits, & more..." at bounding box center [751, 43] width 5 height 5
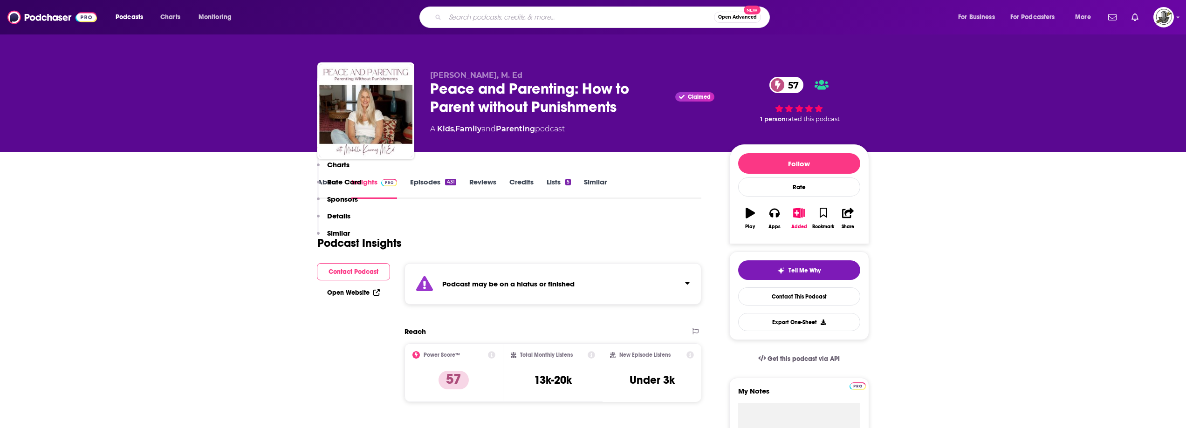
scroll to position [1165, 0]
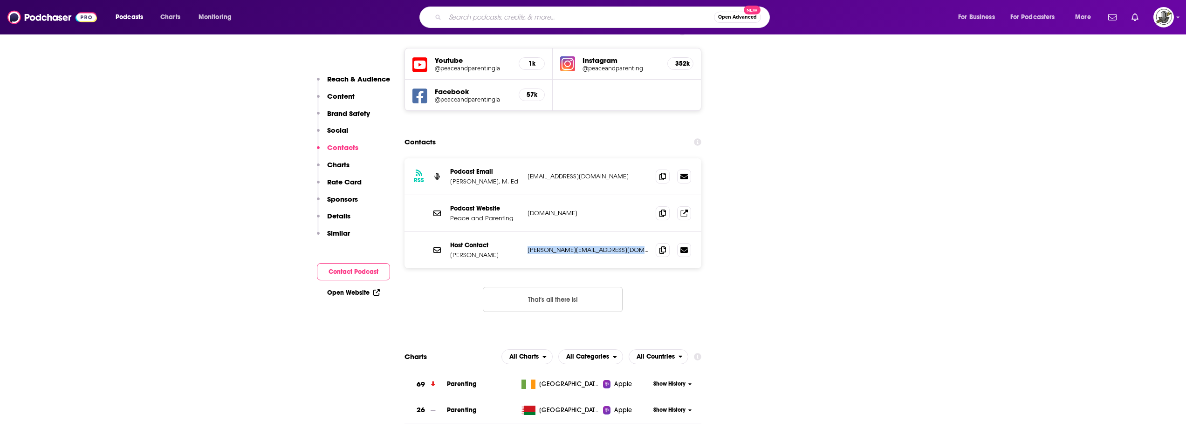
drag, startPoint x: 528, startPoint y: 133, endPoint x: 645, endPoint y: 139, distance: 117.2
click at [645, 158] on div "RSS Podcast Email Michelle Kenney, M. Ed peaceandparentingpodcast@gmail.com pea…" at bounding box center [553, 176] width 297 height 37
copy p "[EMAIL_ADDRESS][DOMAIN_NAME]"
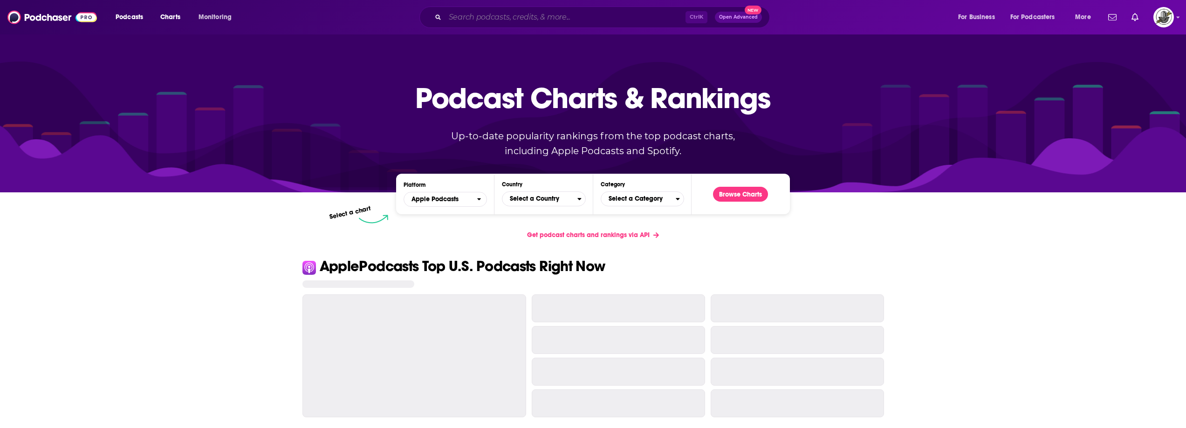
click at [556, 15] on input "Search podcasts, credits, & more..." at bounding box center [565, 17] width 240 height 15
paste input "The Best Life Podcast"
type input "The Best Life Podcast"
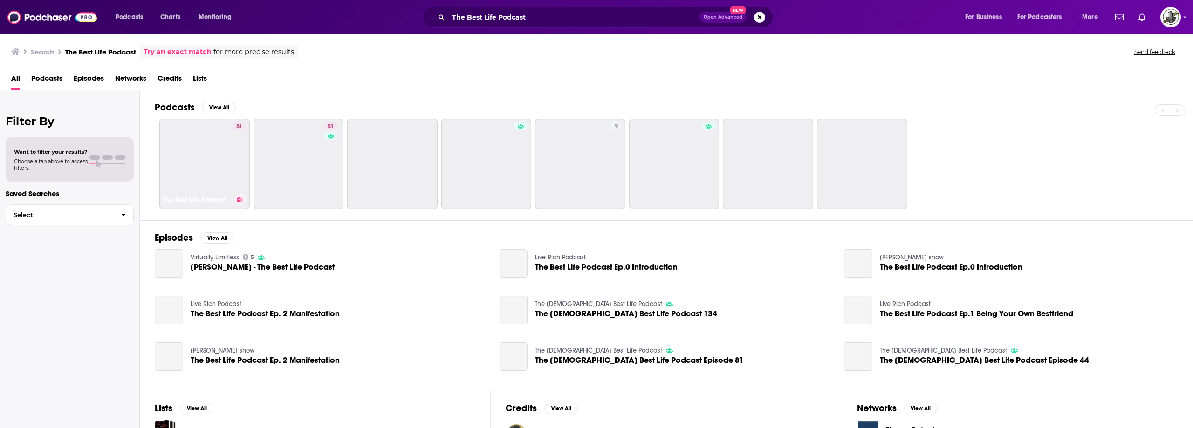
click at [220, 162] on link "51 The Best Life Podcast" at bounding box center [204, 164] width 90 height 90
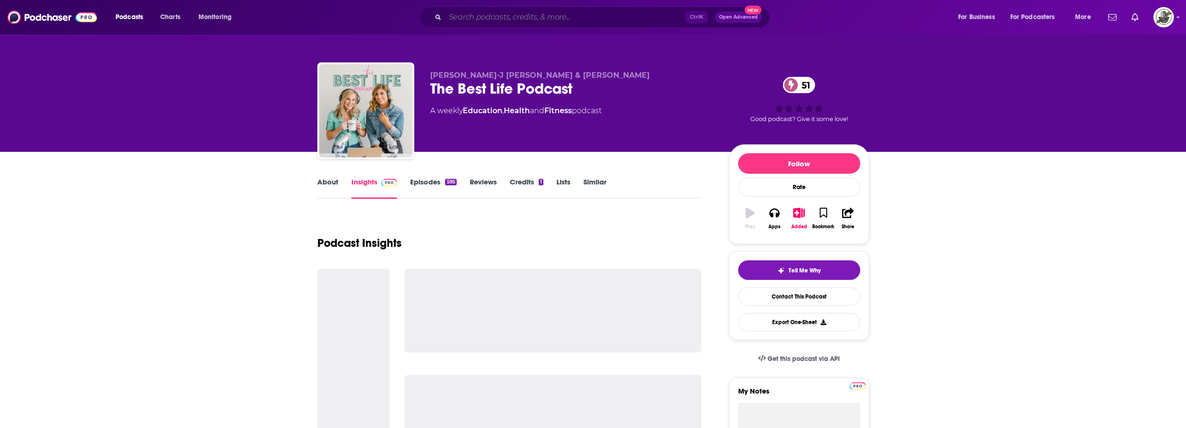
click at [591, 24] on input "Search podcasts, credits, & more..." at bounding box center [565, 17] width 240 height 15
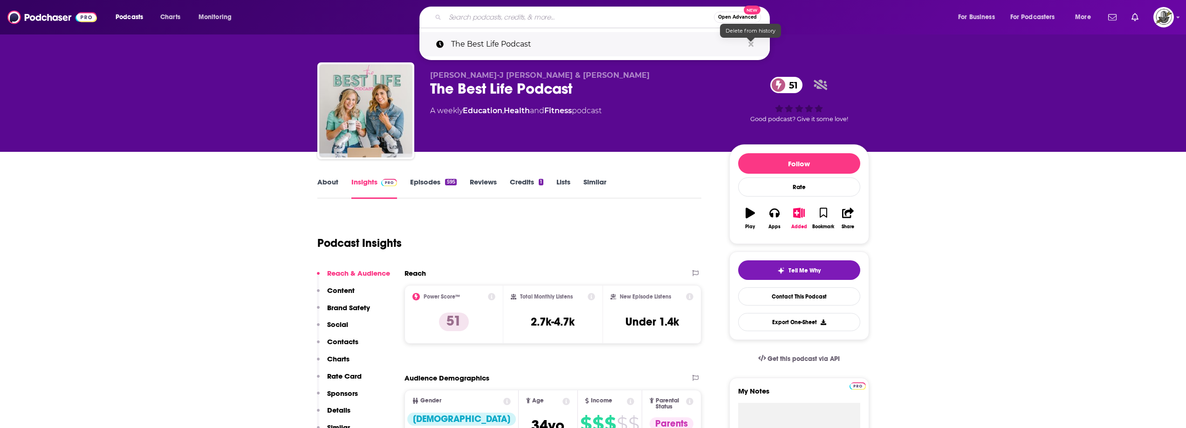
click at [752, 44] on icon "Search podcasts, credits, & more..." at bounding box center [751, 44] width 5 height 7
click at [655, 214] on div "Podcast Insights" at bounding box center [505, 238] width 377 height 48
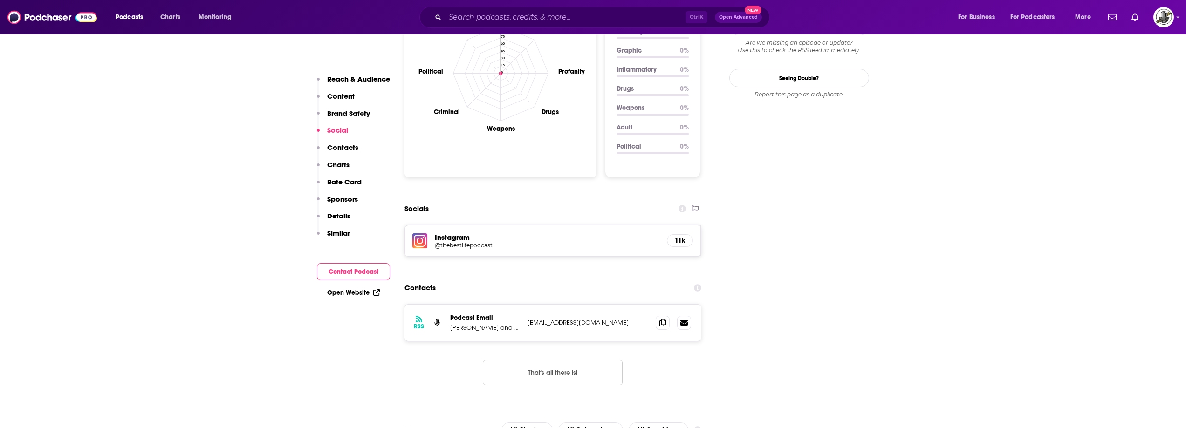
scroll to position [932, 0]
